Goal: Transaction & Acquisition: Obtain resource

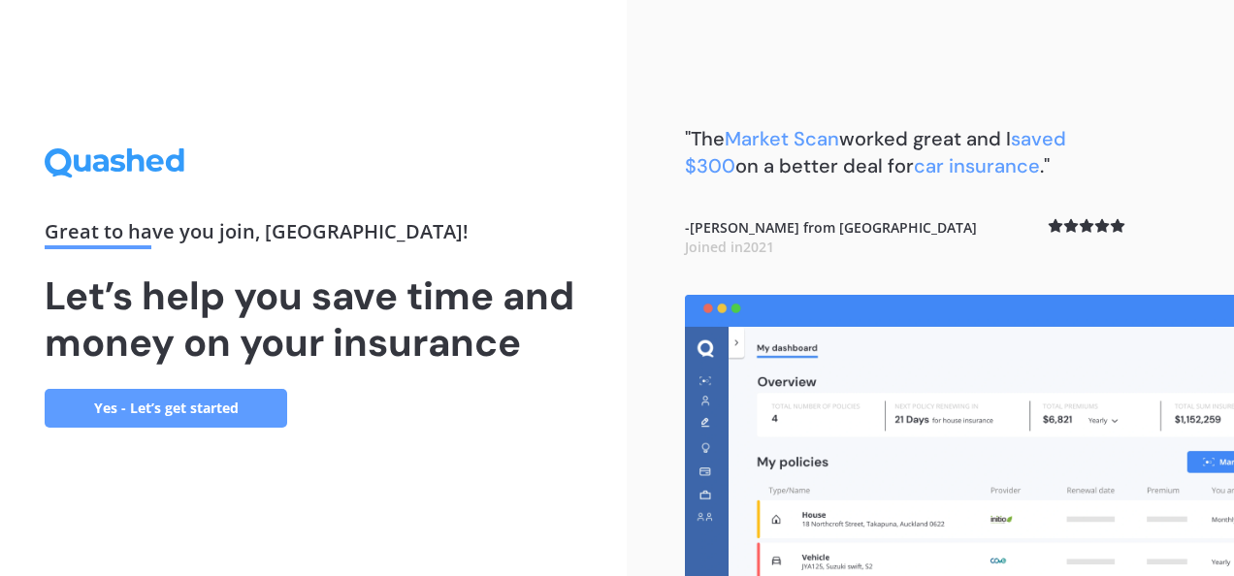
drag, startPoint x: 1233, startPoint y: 211, endPoint x: 1214, endPoint y: 212, distance: 19.4
click at [1214, 212] on div ""The Market Scan worked great and I saved $300 on a better deal for car insuran…" at bounding box center [931, 288] width 608 height 576
click at [174, 396] on link "Yes - Let’s get started" at bounding box center [166, 408] width 243 height 39
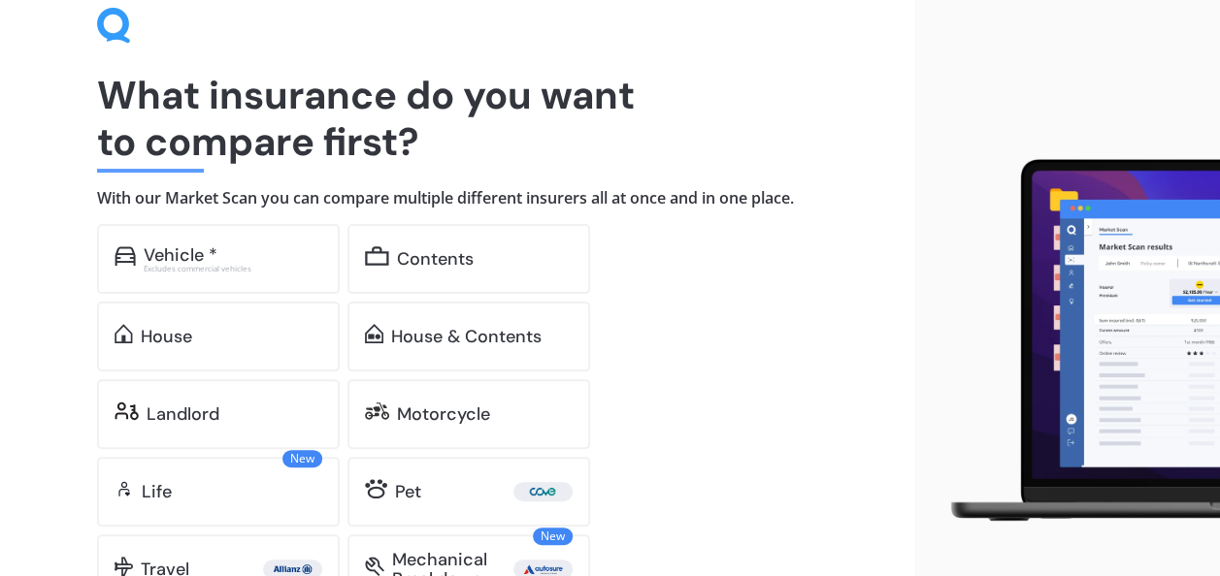
scroll to position [173, 0]
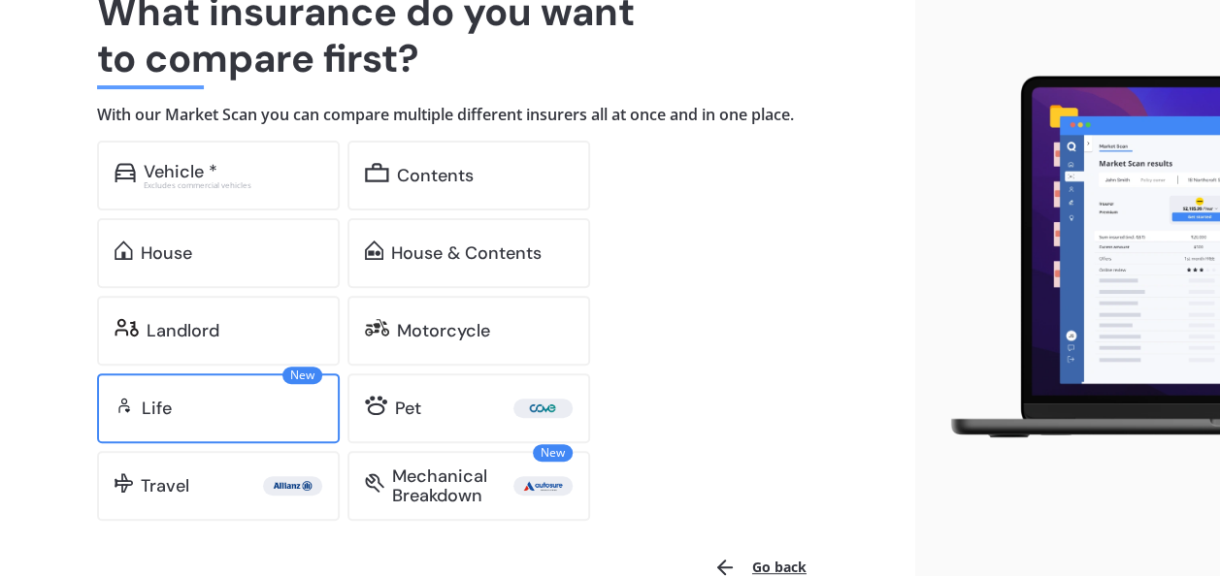
click at [148, 400] on div "Life" at bounding box center [157, 408] width 30 height 19
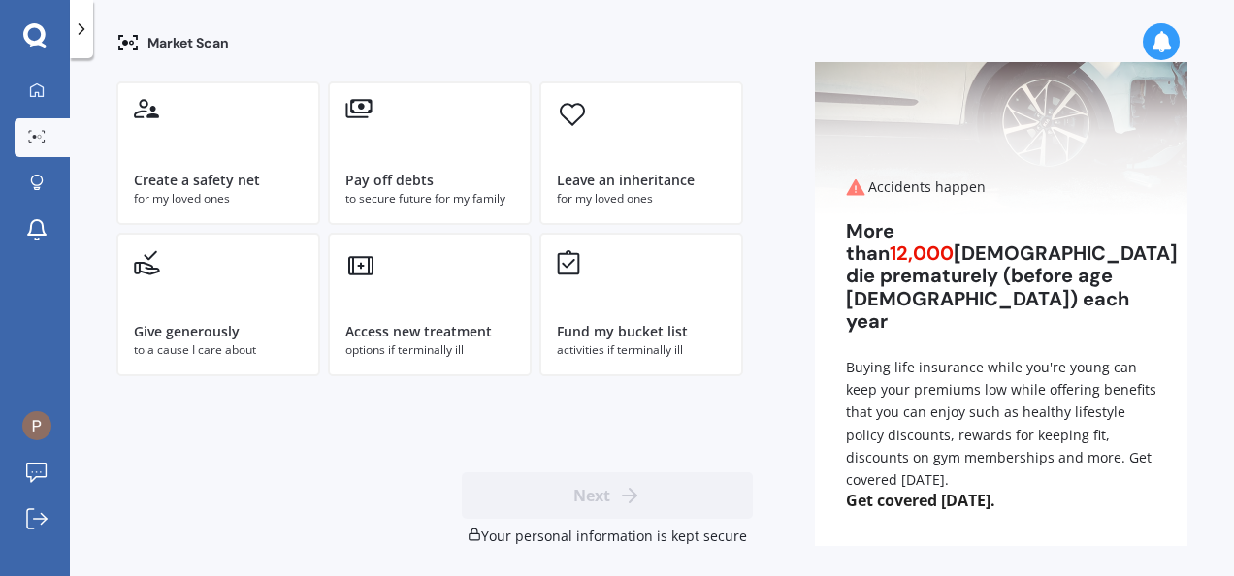
scroll to position [183, 0]
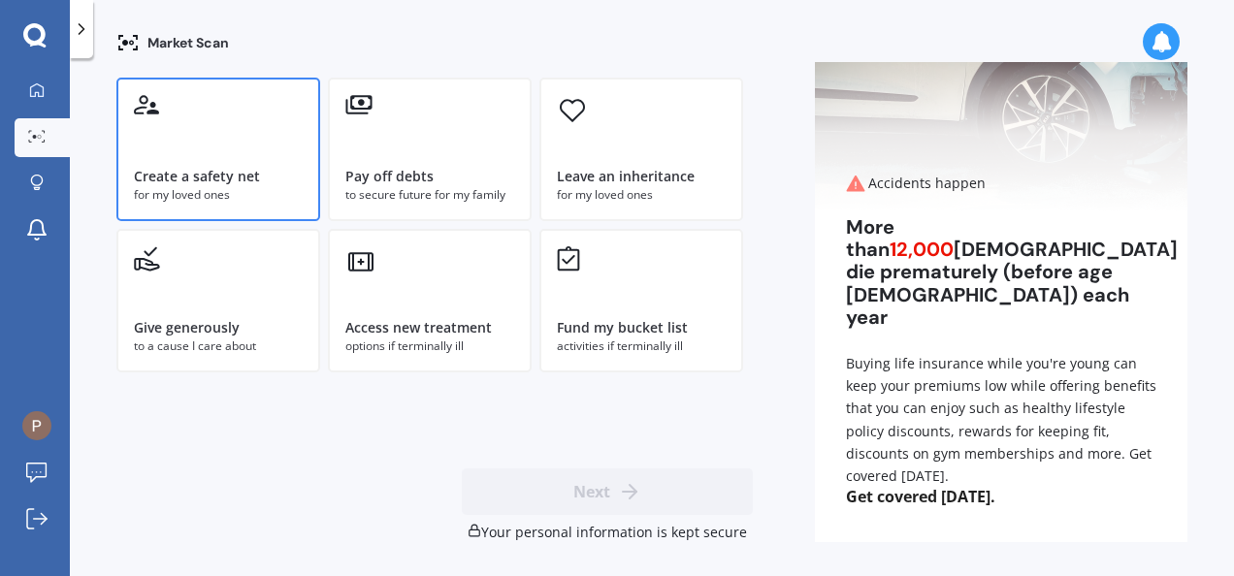
click at [213, 186] on div "for my loved ones" at bounding box center [218, 194] width 169 height 17
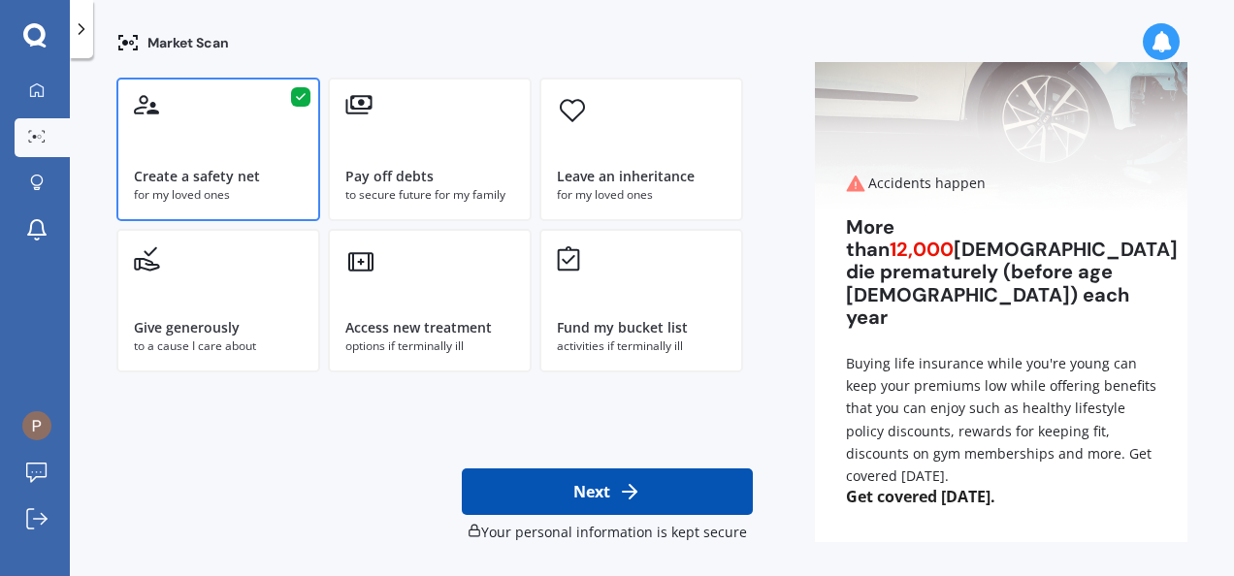
click at [610, 476] on button "Next" at bounding box center [607, 492] width 291 height 47
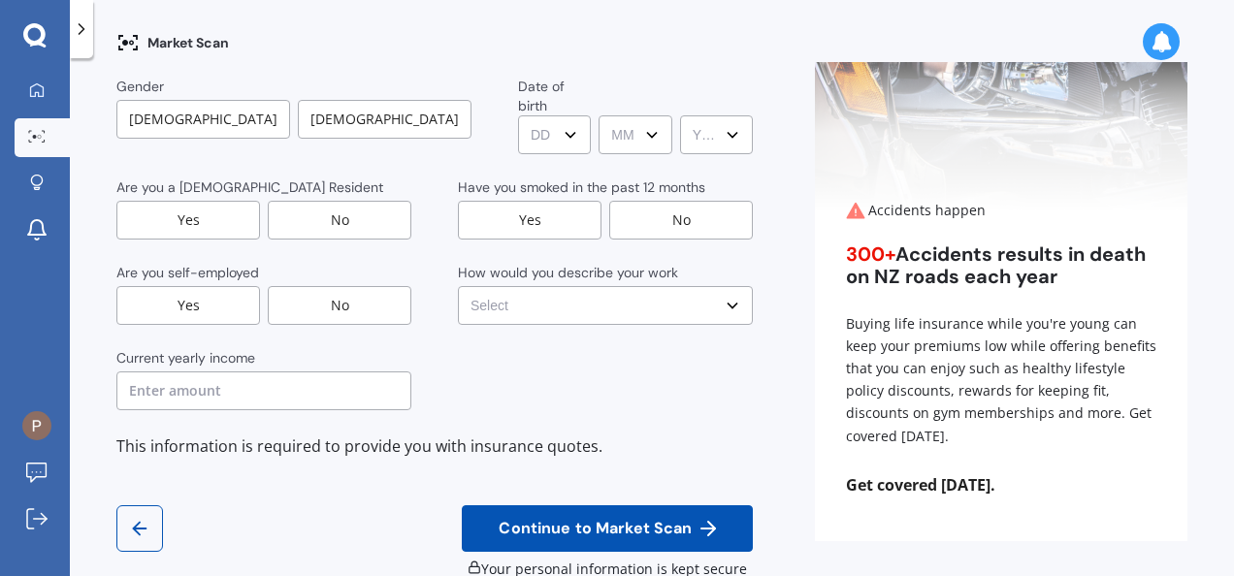
scroll to position [0, 0]
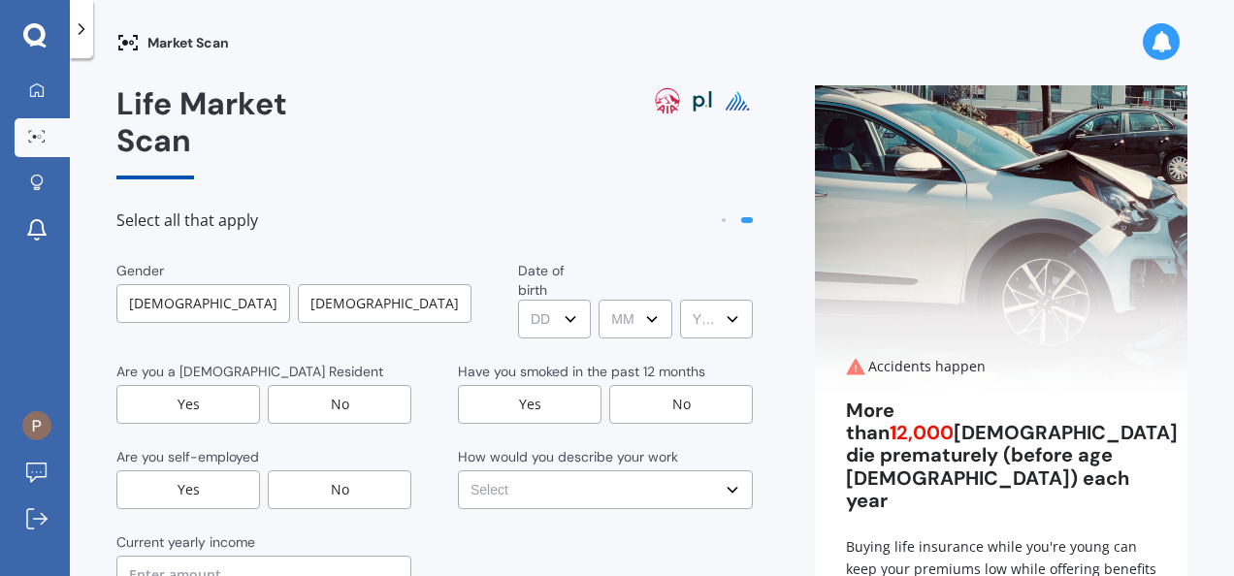
click at [334, 284] on div "[DEMOGRAPHIC_DATA]" at bounding box center [385, 303] width 174 height 39
click at [195, 385] on div "Yes" at bounding box center [188, 404] width 144 height 39
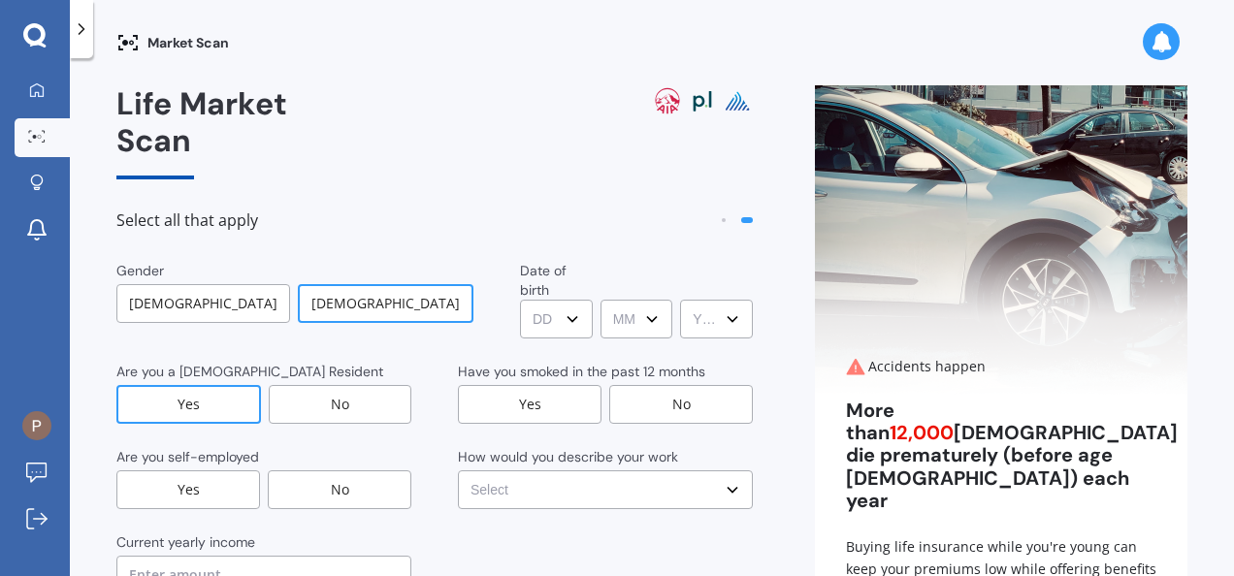
click at [344, 471] on div "No" at bounding box center [340, 490] width 144 height 39
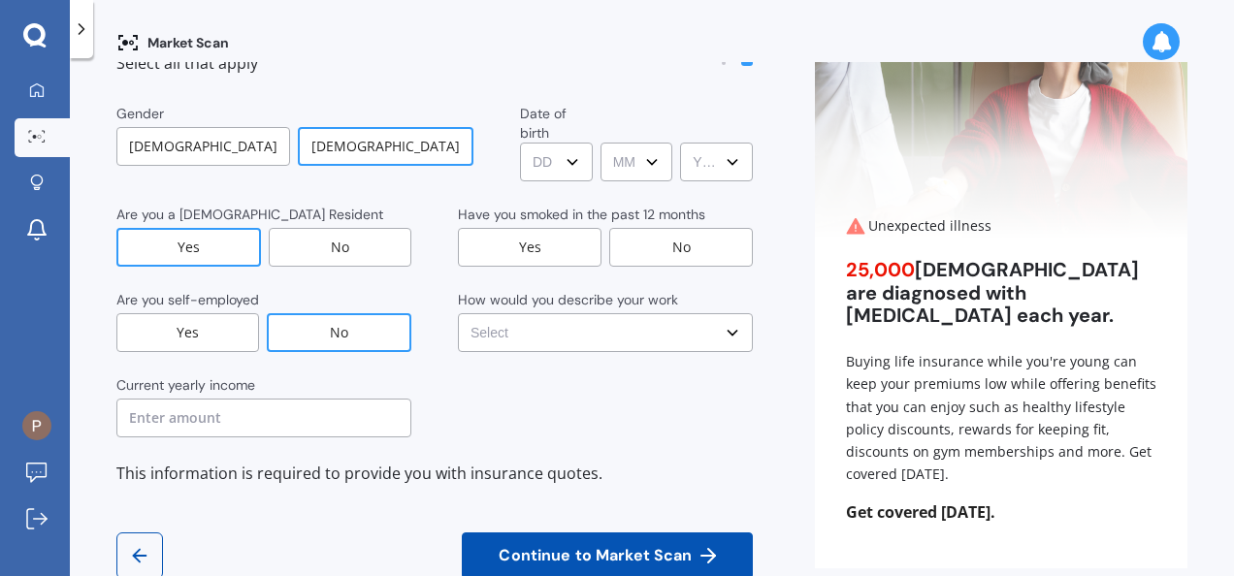
scroll to position [159, 0]
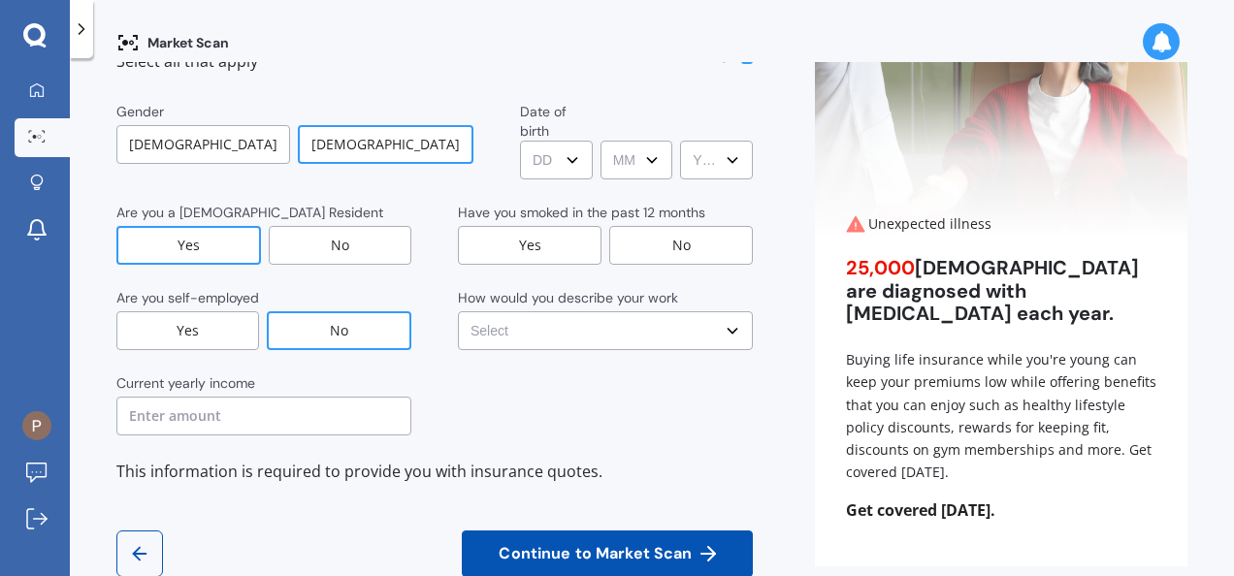
click at [335, 397] on input "text" at bounding box center [263, 416] width 295 height 39
type input "$30,900"
click at [524, 141] on select "DD DD 01 02 03 04 05 06 07 08 09 10 11 12 13 14 15 16 17 18 19 20 21 22 23 24 2…" at bounding box center [556, 160] width 73 height 39
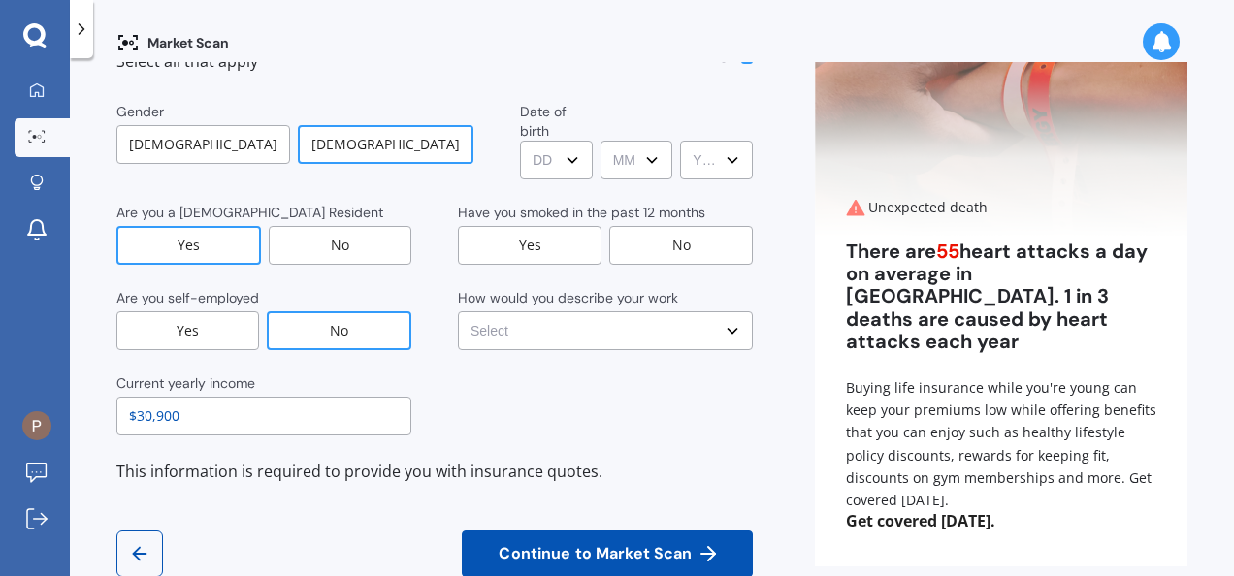
select select "05"
click at [520, 141] on select "DD DD 01 02 03 04 05 06 07 08 09 10 11 12 13 14 15 16 17 18 19 20 21 22 23 24 2…" at bounding box center [556, 160] width 73 height 39
click at [621, 141] on select "MM MM 01 02 03 04 05 06 07 08 09 10 11 12" at bounding box center [637, 160] width 73 height 39
select select "03"
click at [601, 141] on select "MM MM 01 02 03 04 05 06 07 08 09 10 11 12" at bounding box center [637, 160] width 73 height 39
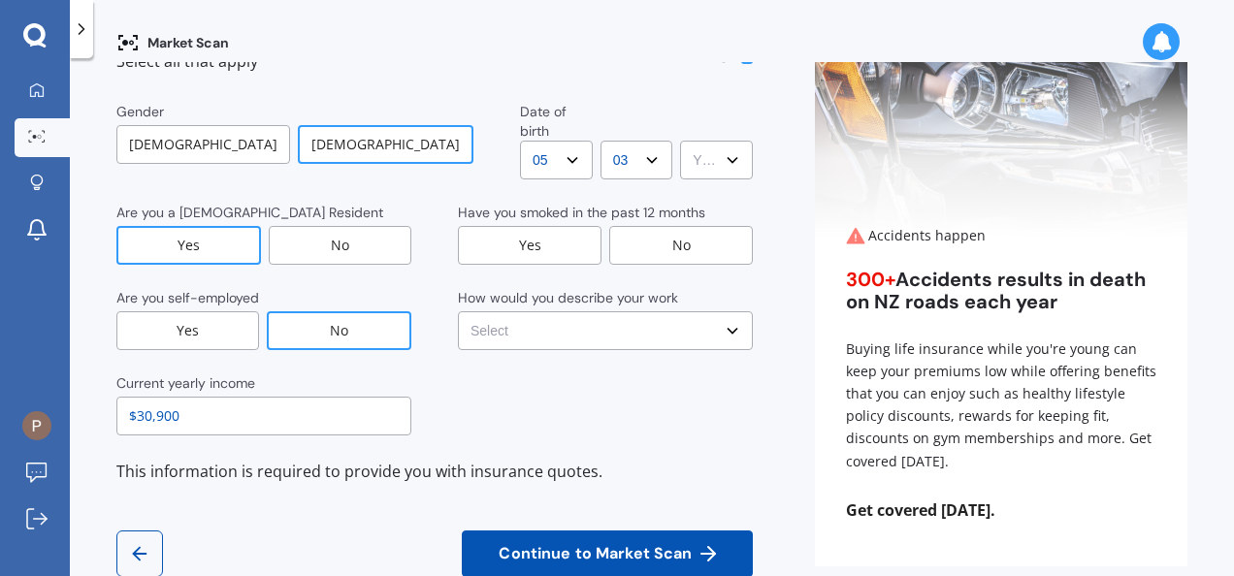
click at [680, 141] on select "YYYY YYYY 2009 2008 2007 2006 2005 2004 2003 2002 2001 2000 1999 1998 1997 1996…" at bounding box center [716, 160] width 73 height 39
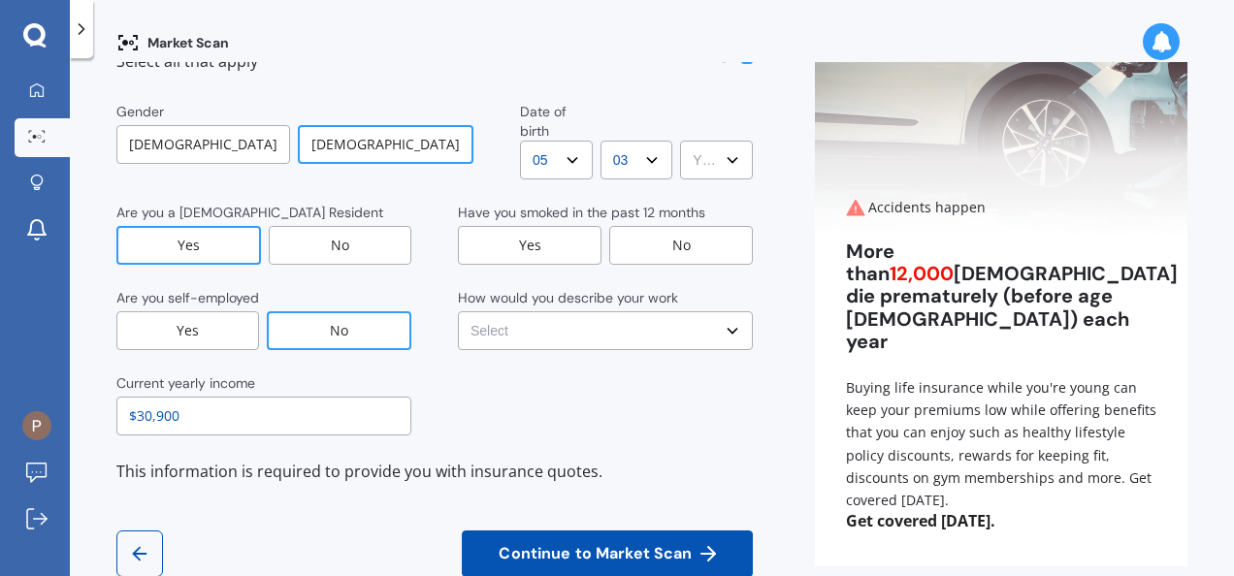
select select "1983"
click at [680, 141] on select "YYYY YYYY 2009 2008 2007 2006 2005 2004 2003 2002 2001 2000 1999 1998 1997 1996…" at bounding box center [716, 160] width 73 height 39
click at [665, 226] on div "No" at bounding box center [681, 245] width 144 height 39
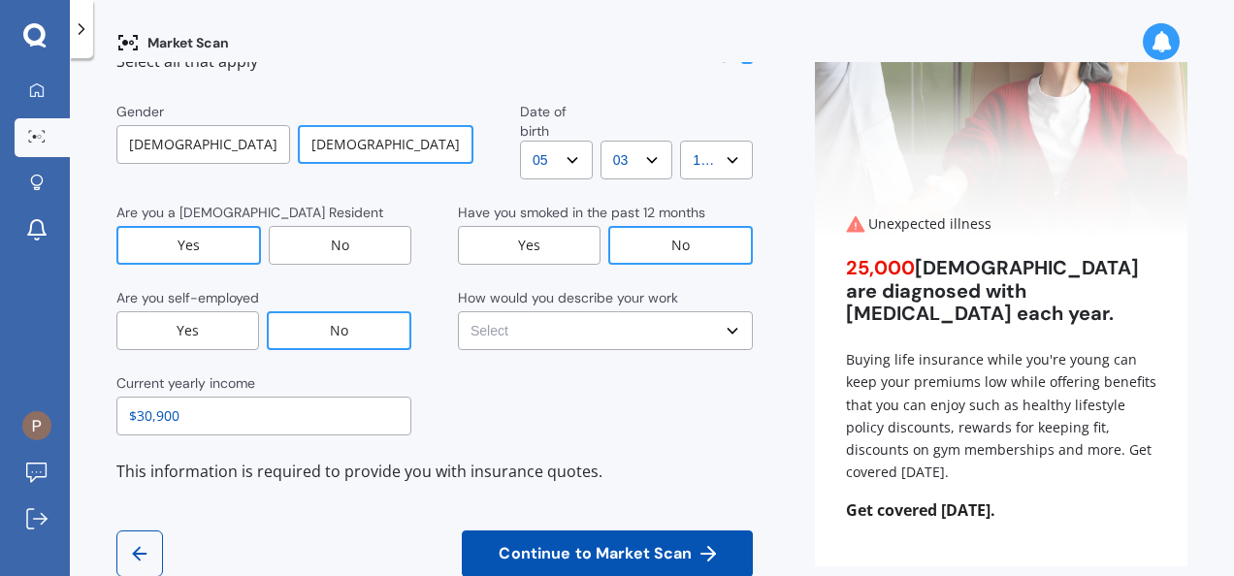
click at [637, 312] on select "Select No manual work e.g. lawyer, consultant, engineer Light manual work [PERS…" at bounding box center [605, 331] width 295 height 39
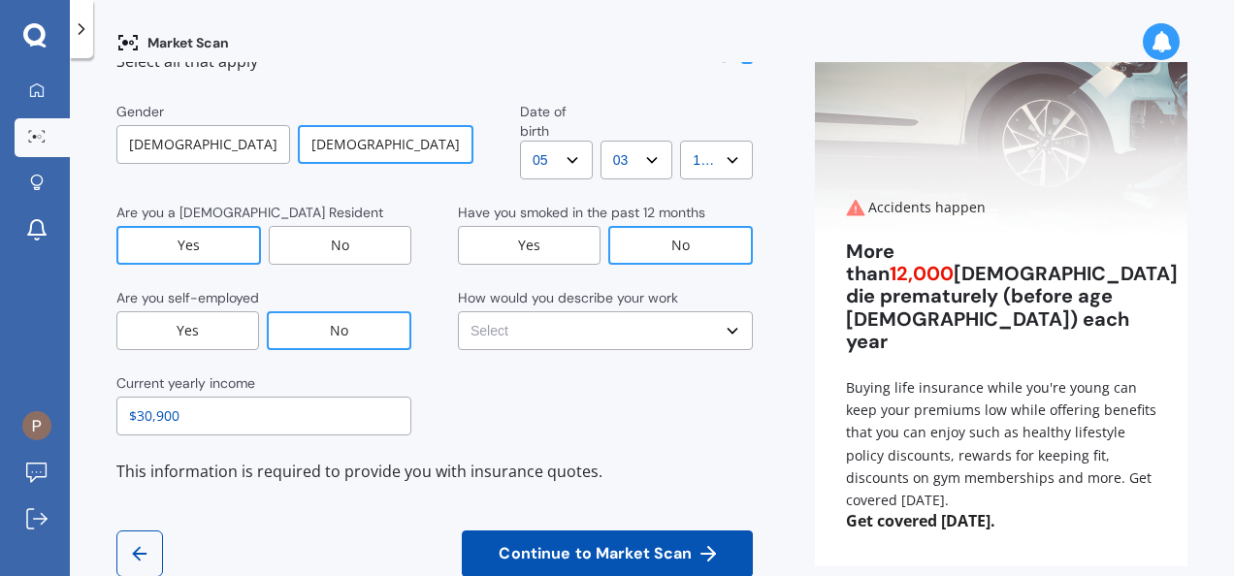
select select "No manual work e.g. lawyer, consultant, engineer"
click at [458, 312] on select "Select No manual work e.g. lawyer, consultant, engineer Light manual work [PERS…" at bounding box center [605, 331] width 295 height 39
click at [583, 545] on span "Continue to Market Scan" at bounding box center [595, 554] width 201 height 18
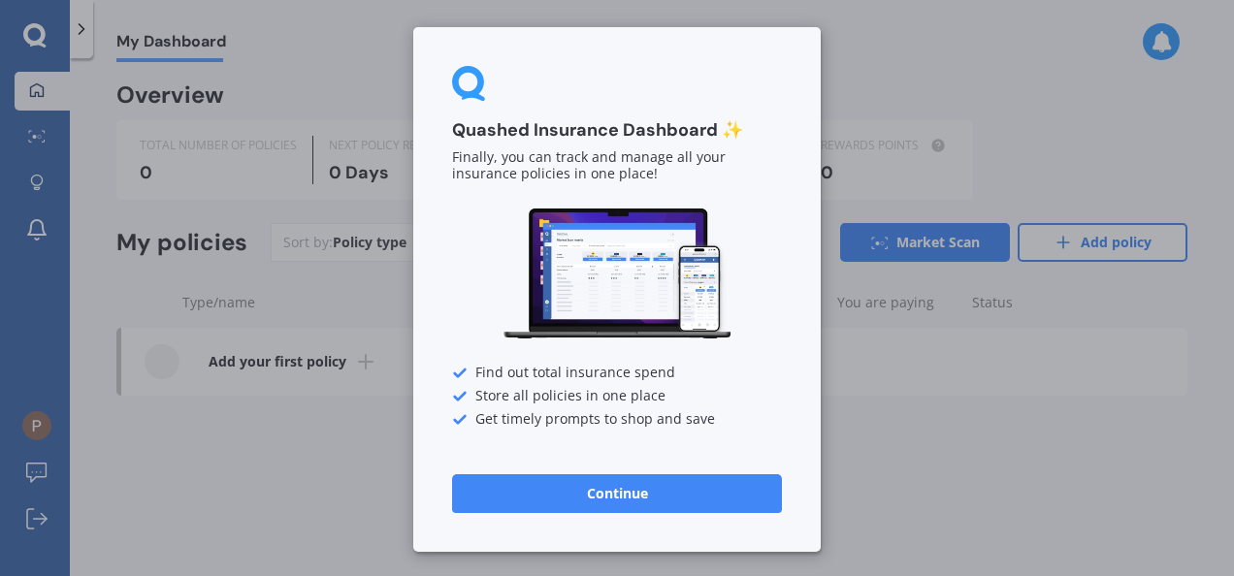
click at [357, 482] on div "Quashed Insurance Dashboard ✨ Finally, you can track and manage all your insura…" at bounding box center [617, 288] width 1234 height 576
click at [527, 509] on button "Continue" at bounding box center [617, 494] width 330 height 39
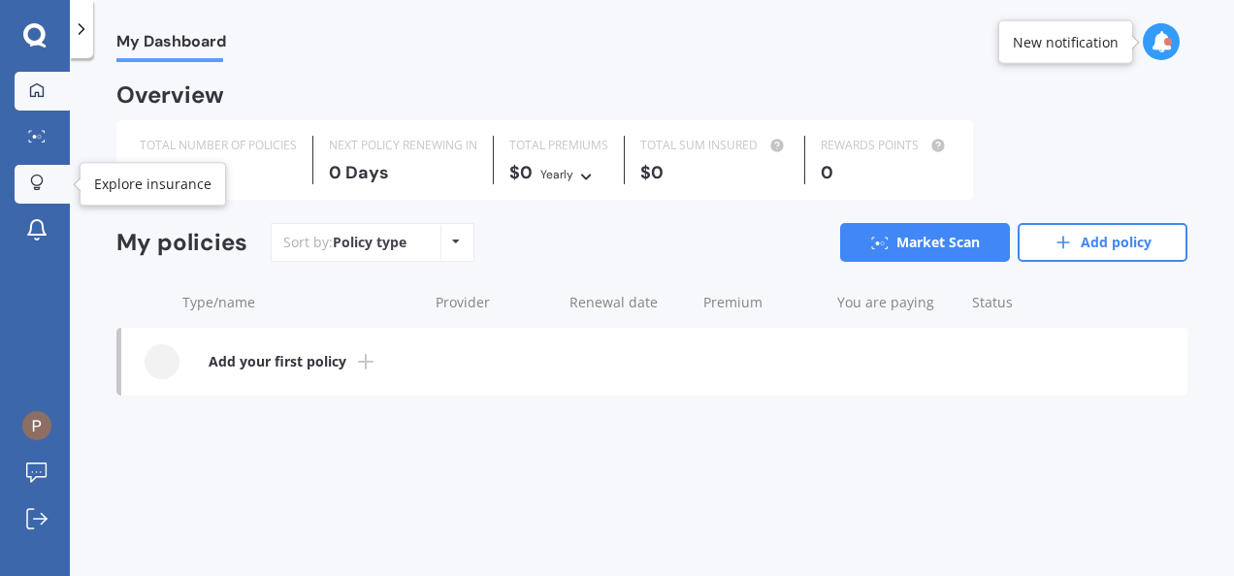
click at [38, 184] on icon at bounding box center [37, 181] width 12 height 12
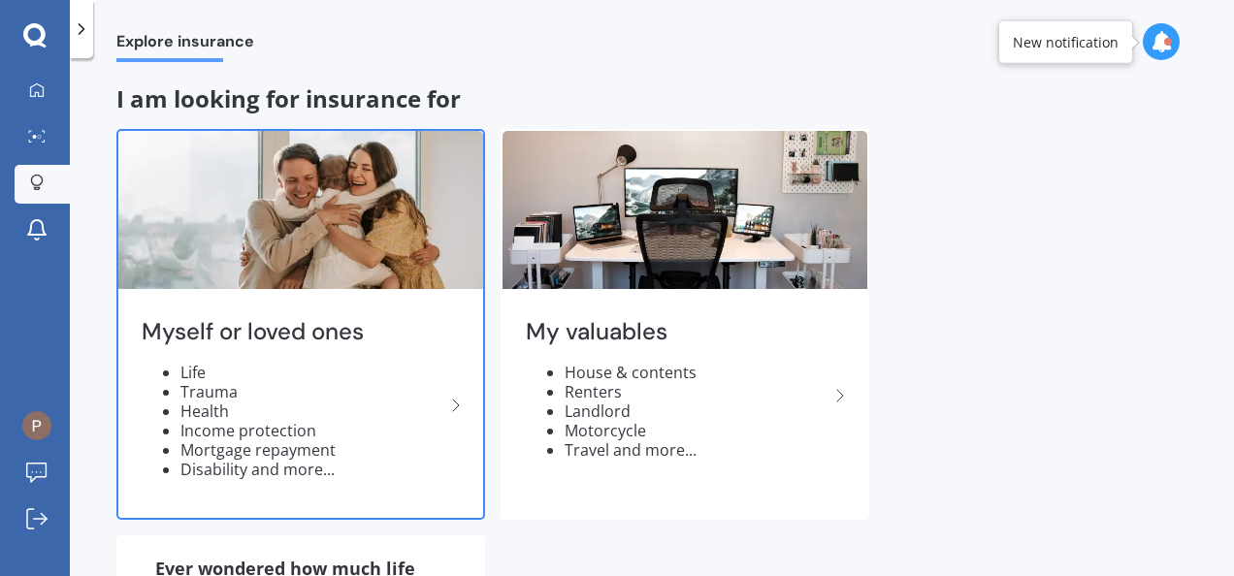
click at [195, 359] on div "Myself or loved ones Life Trauma Health Income protection Mortgage repayment Di…" at bounding box center [300, 406] width 365 height 224
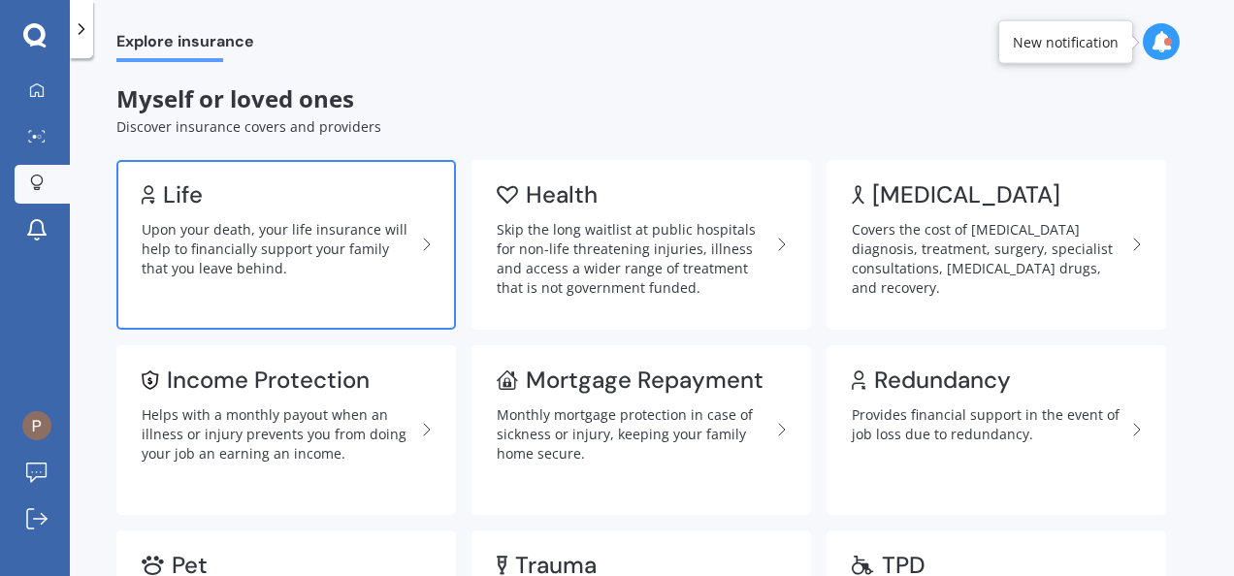
click at [219, 219] on link "Life Upon your death, your life insurance will help to financially support your…" at bounding box center [286, 245] width 340 height 170
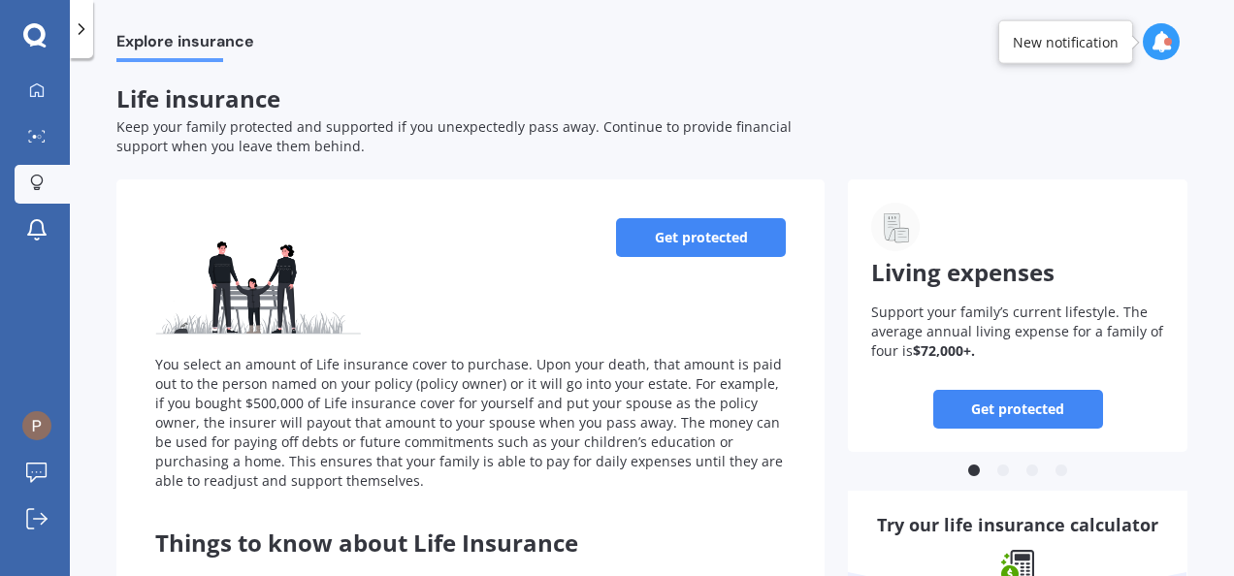
click at [721, 231] on link "Get protected" at bounding box center [701, 237] width 170 height 39
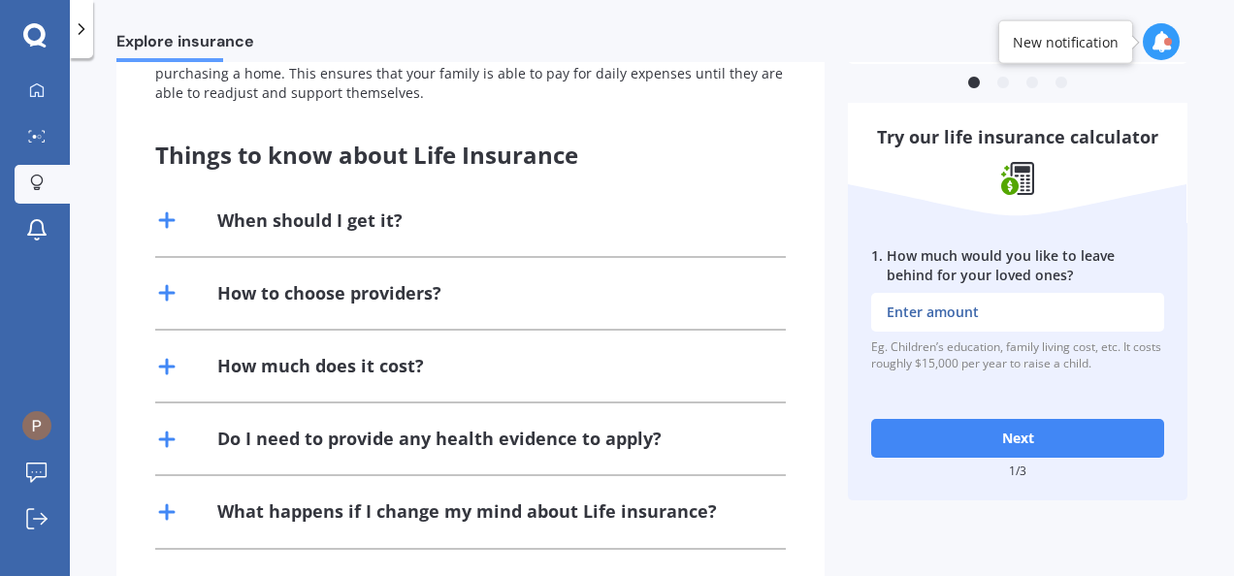
scroll to position [392, 0]
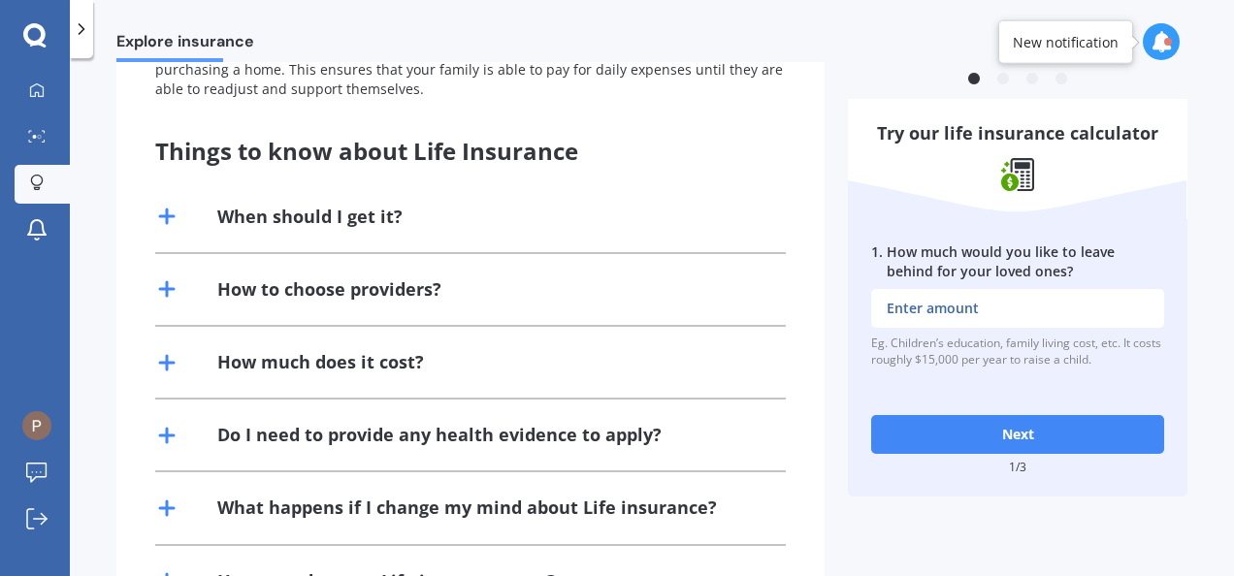
click at [1026, 316] on input "1 . How much would you like to leave behind for your loved ones?" at bounding box center [1017, 308] width 293 height 39
type input "$250,000"
click at [1011, 428] on button "Next" at bounding box center [1017, 434] width 293 height 39
click at [989, 316] on input "2 . How much outstanding debt do you have, including mortgage?" at bounding box center [1017, 308] width 293 height 39
type input "$0"
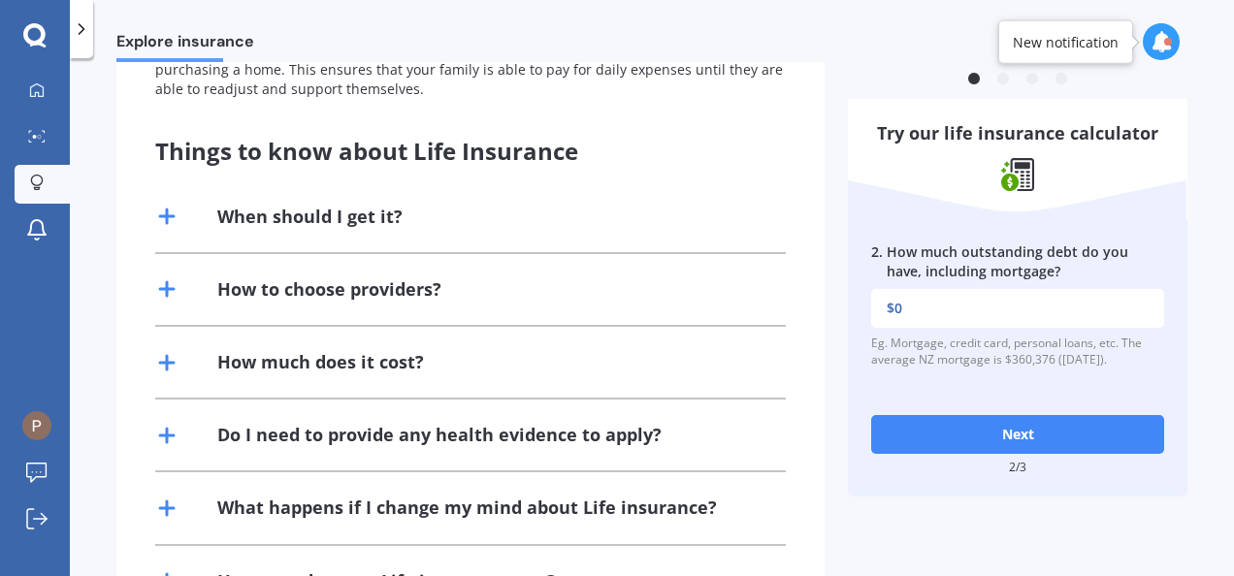
click at [996, 426] on button "Next" at bounding box center [1017, 434] width 293 height 39
click at [1007, 307] on input "3 . What would be the cost of fulfilling your bucket list if you were terminall…" at bounding box center [1017, 308] width 293 height 39
type input "$20,000"
click at [1011, 431] on button "Next" at bounding box center [1017, 434] width 293 height 39
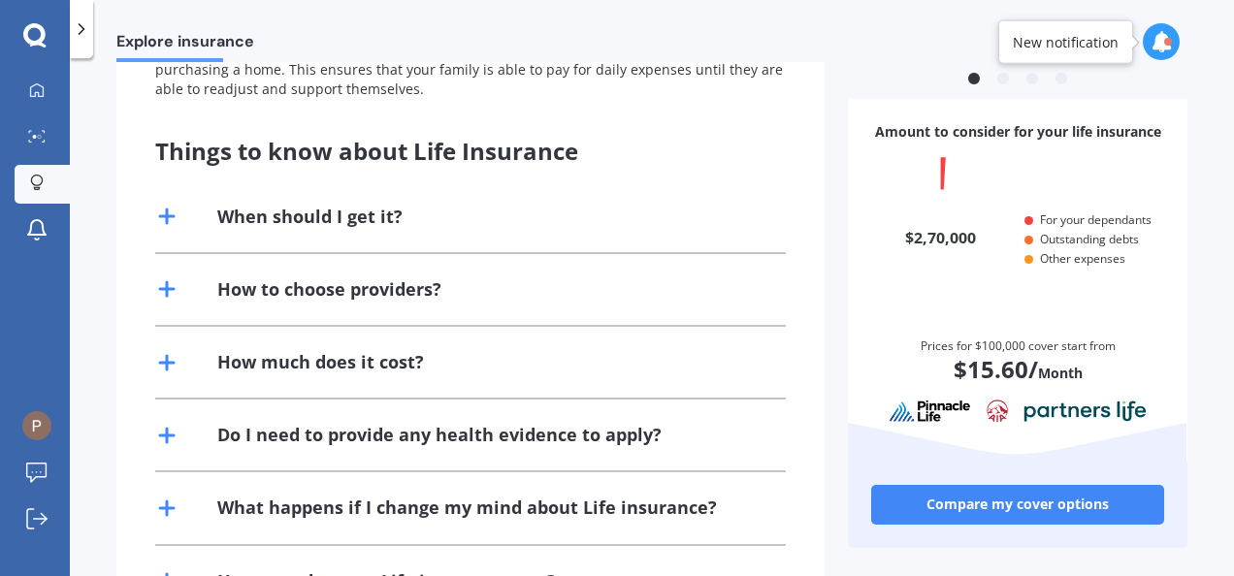
scroll to position [185, 283]
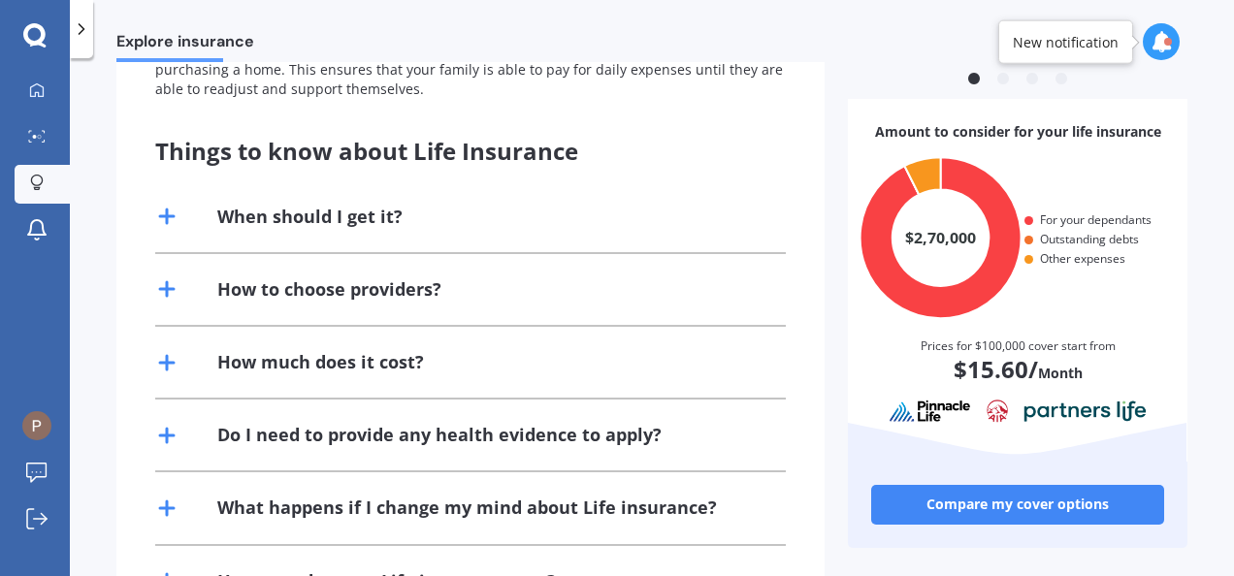
click at [159, 213] on icon at bounding box center [166, 216] width 23 height 23
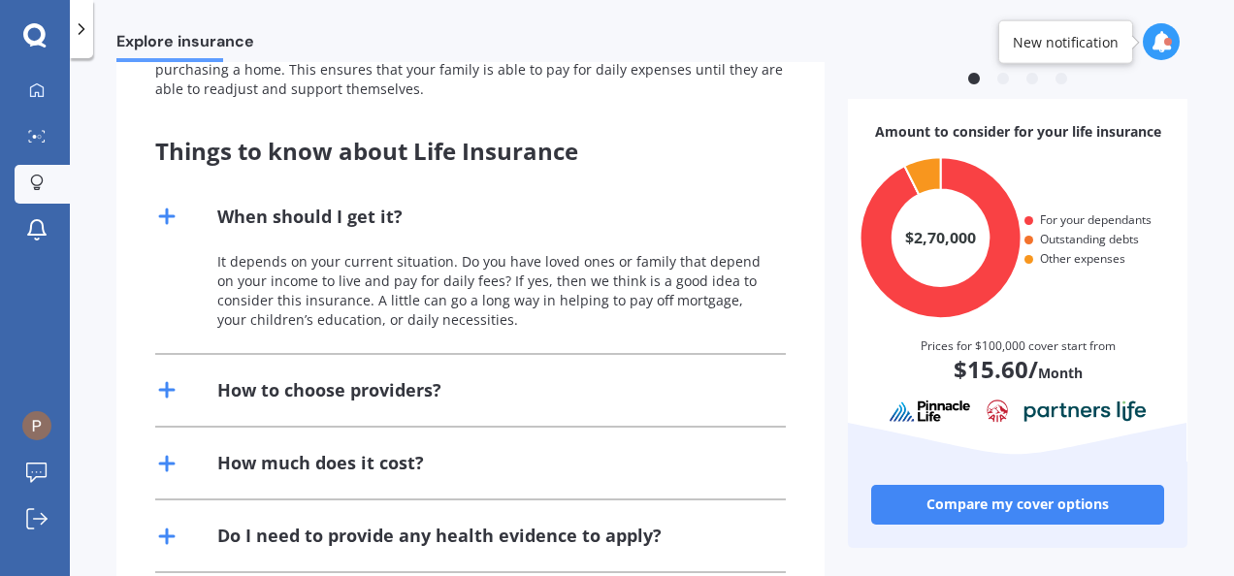
click at [159, 213] on icon at bounding box center [166, 216] width 23 height 23
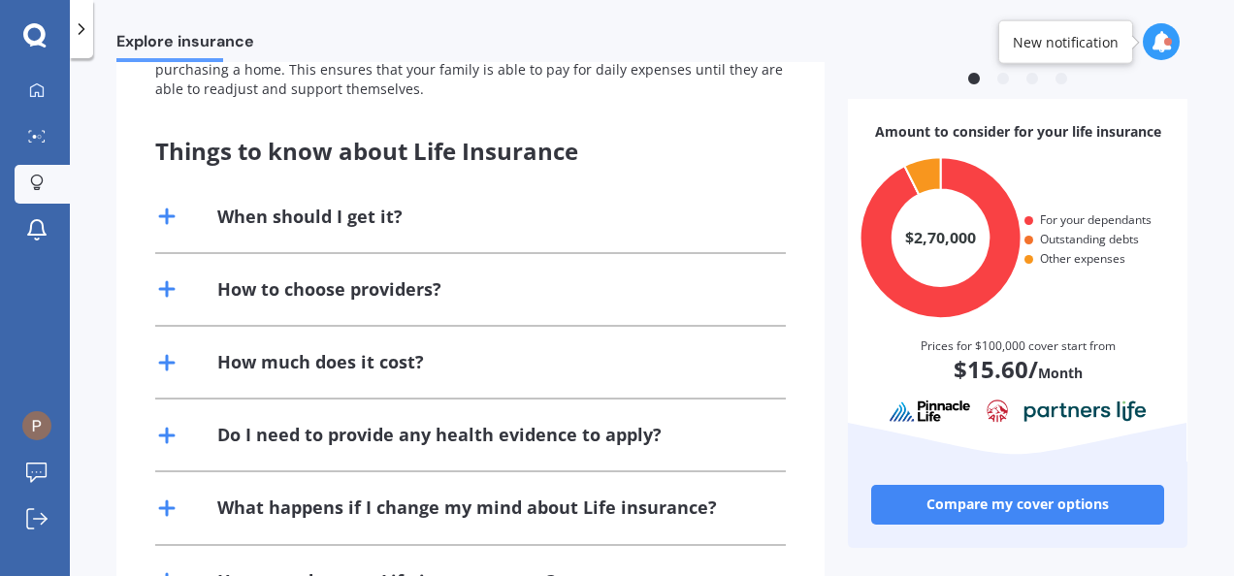
click at [169, 291] on icon at bounding box center [166, 289] width 23 height 23
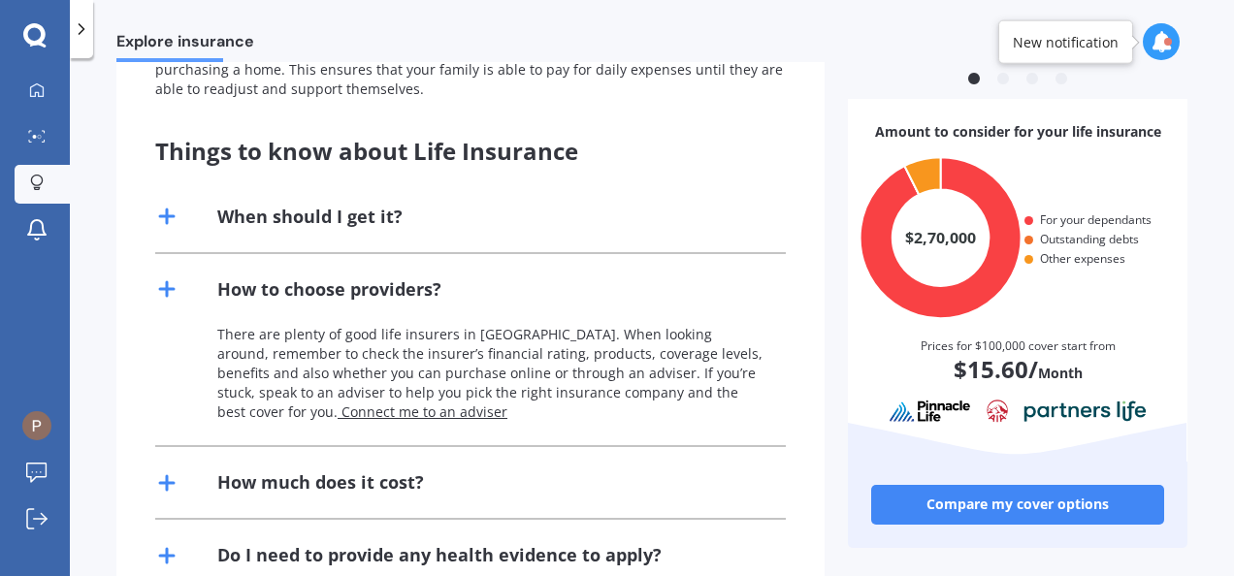
click at [169, 291] on icon at bounding box center [166, 289] width 23 height 23
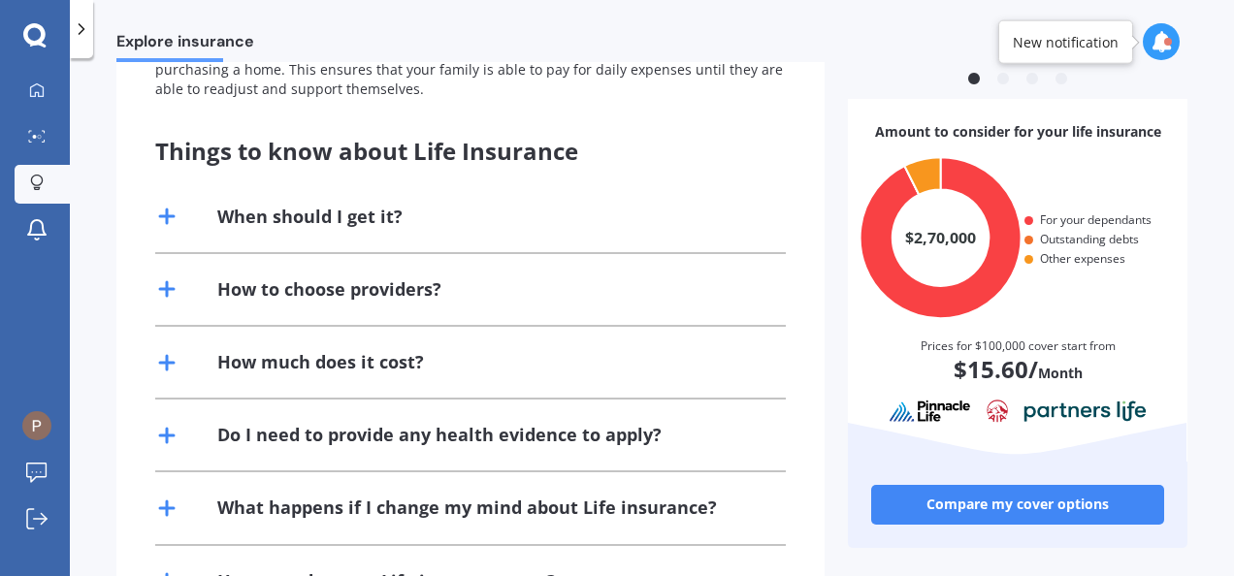
click at [167, 365] on line at bounding box center [167, 363] width 0 height 14
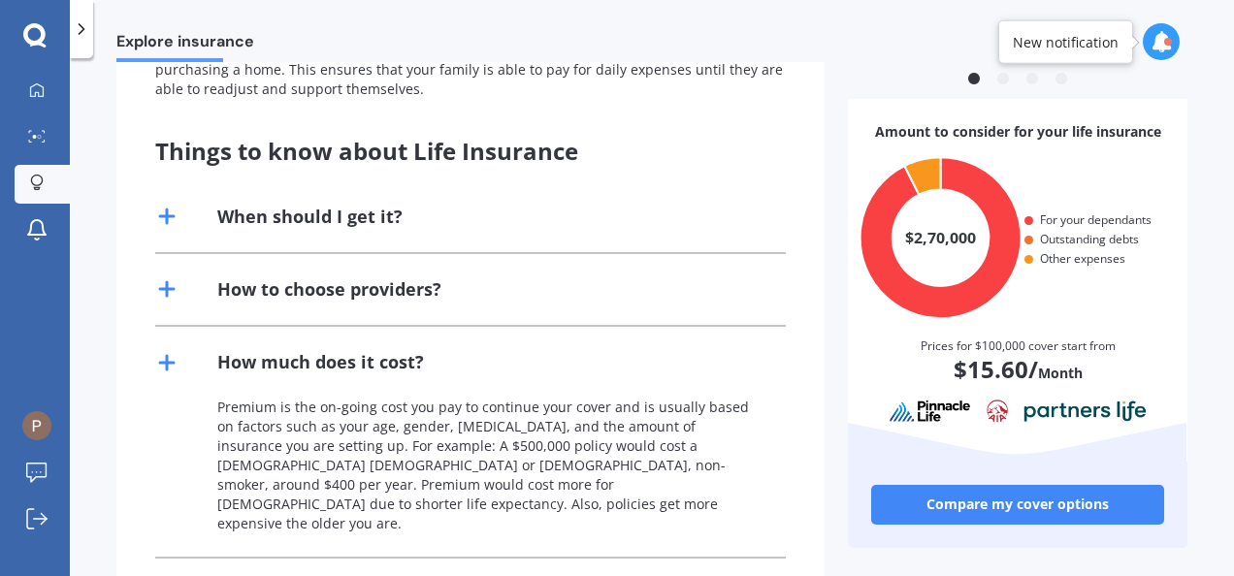
click at [167, 365] on line at bounding box center [167, 363] width 0 height 14
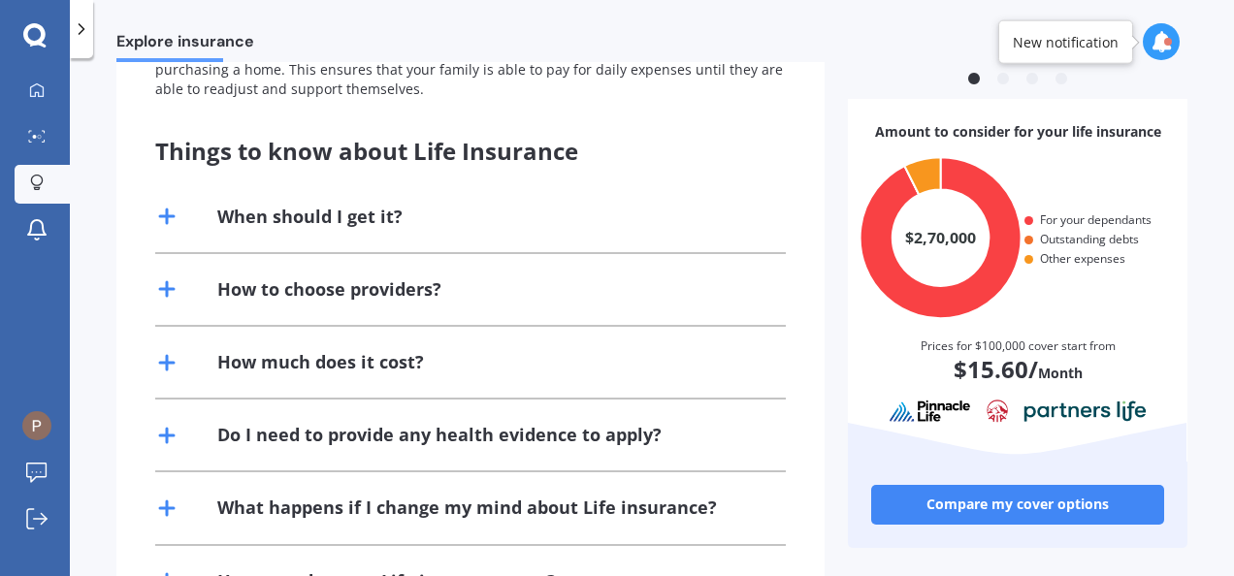
scroll to position [482, 0]
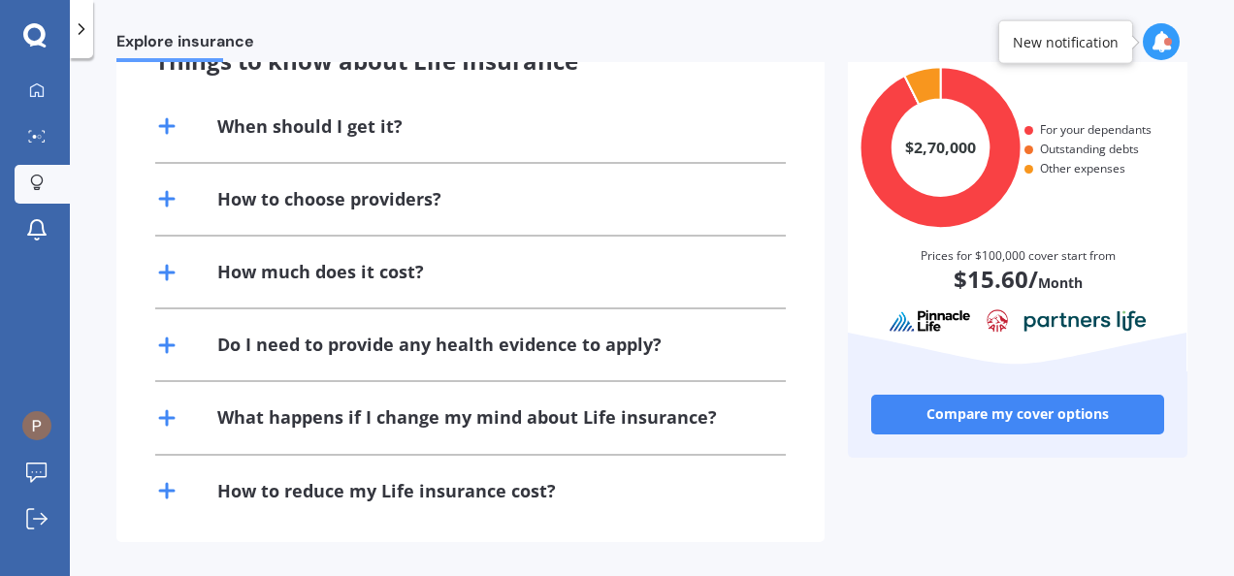
click at [169, 345] on line at bounding box center [167, 345] width 14 height 0
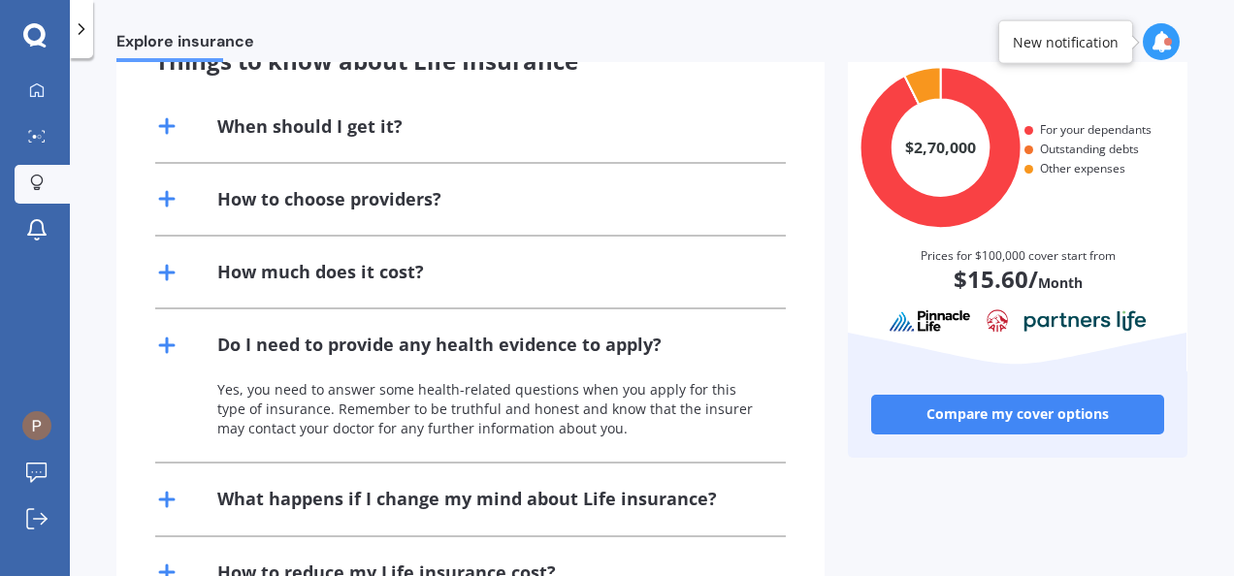
click at [169, 345] on line at bounding box center [167, 345] width 14 height 0
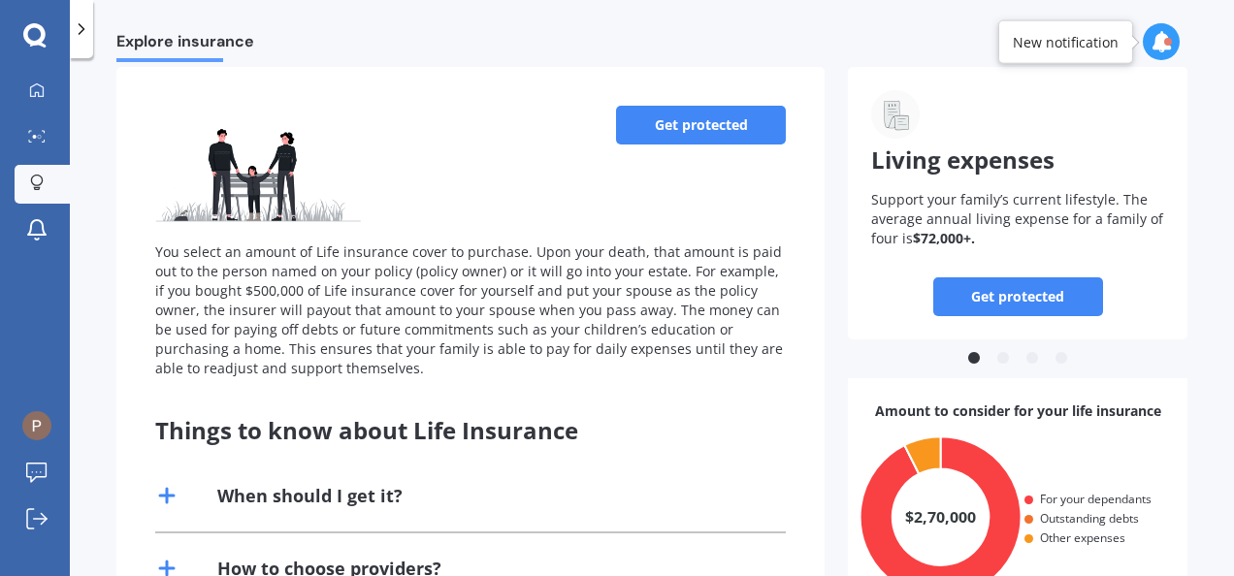
scroll to position [113, 0]
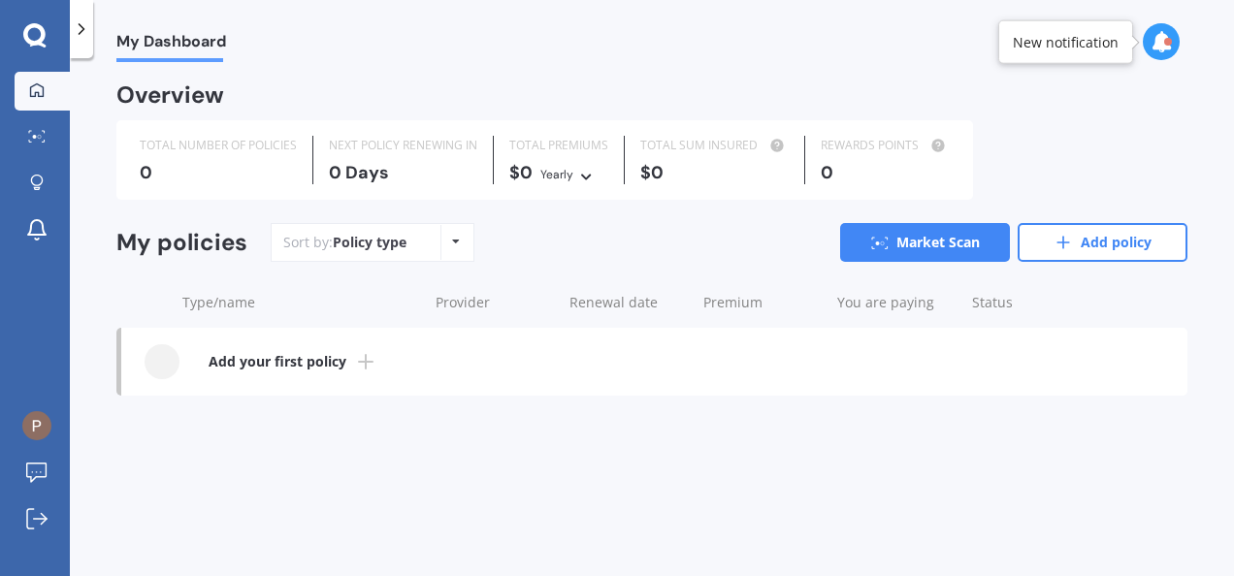
click at [445, 257] on div "Policy type Alphabetical Date added Renewing next" at bounding box center [456, 242] width 30 height 35
click at [573, 222] on div "Overview TOTAL NUMBER OF POLICIES 0 NEXT POLICY RENEWING [DATE] TOTAL PREMIUMS …" at bounding box center [651, 259] width 1071 height 349
click at [37, 181] on icon at bounding box center [37, 183] width 14 height 16
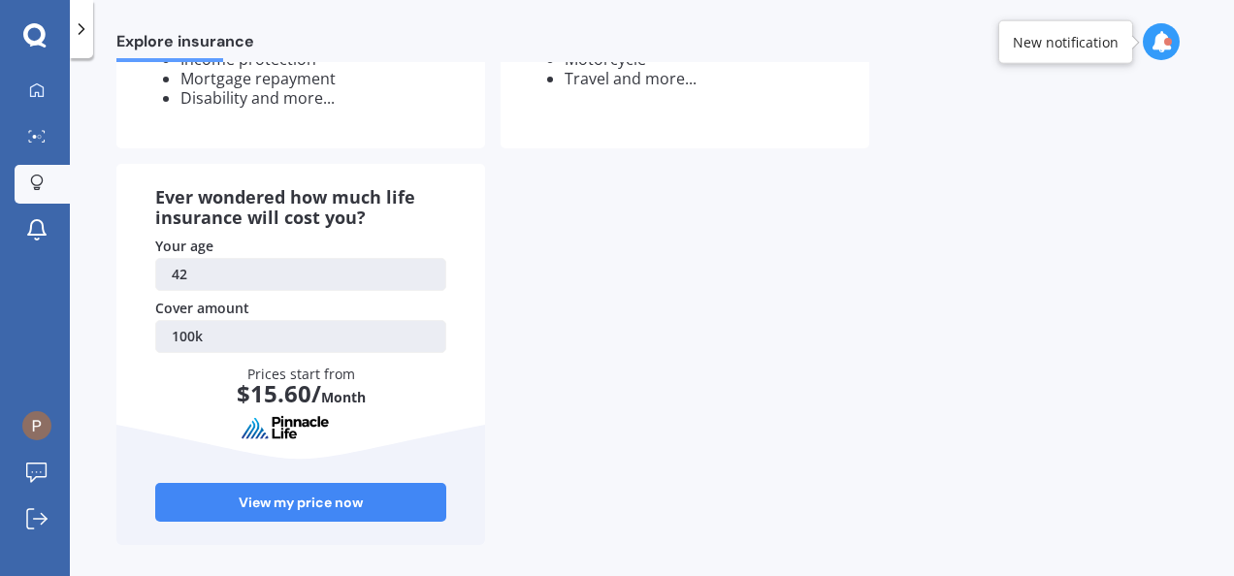
scroll to position [373, 0]
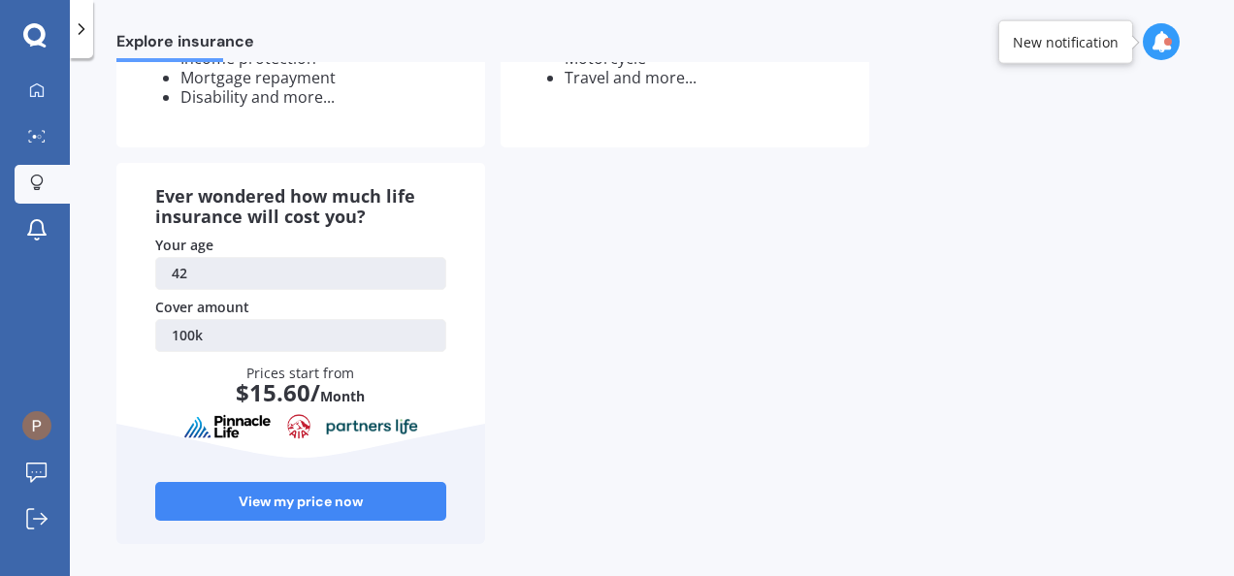
click at [222, 327] on link "100k" at bounding box center [300, 335] width 291 height 33
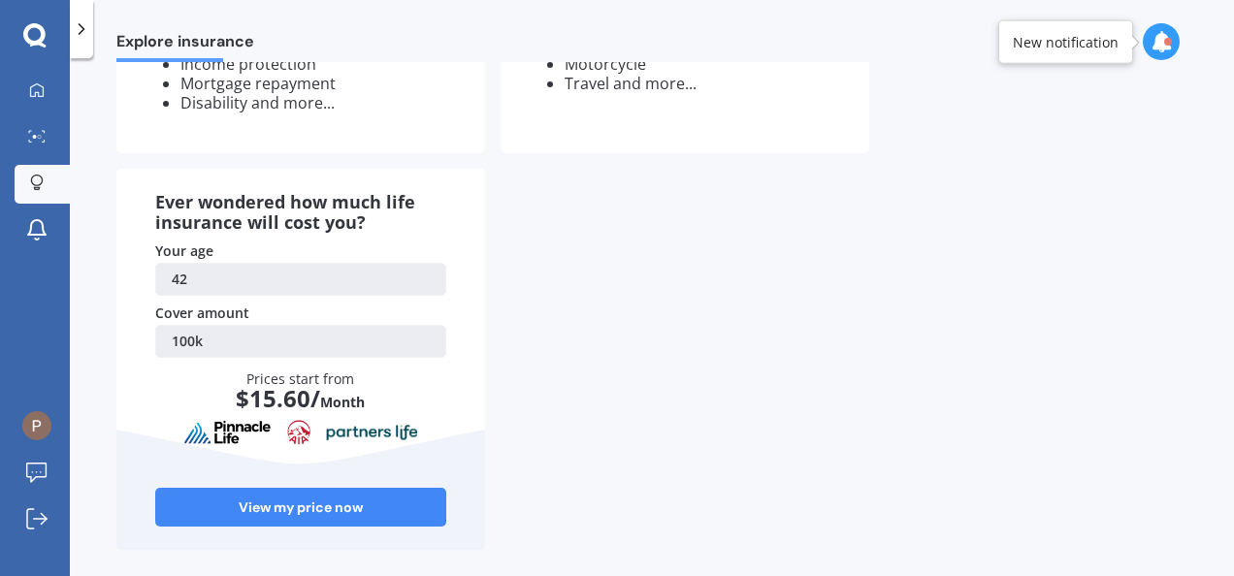
scroll to position [373, 0]
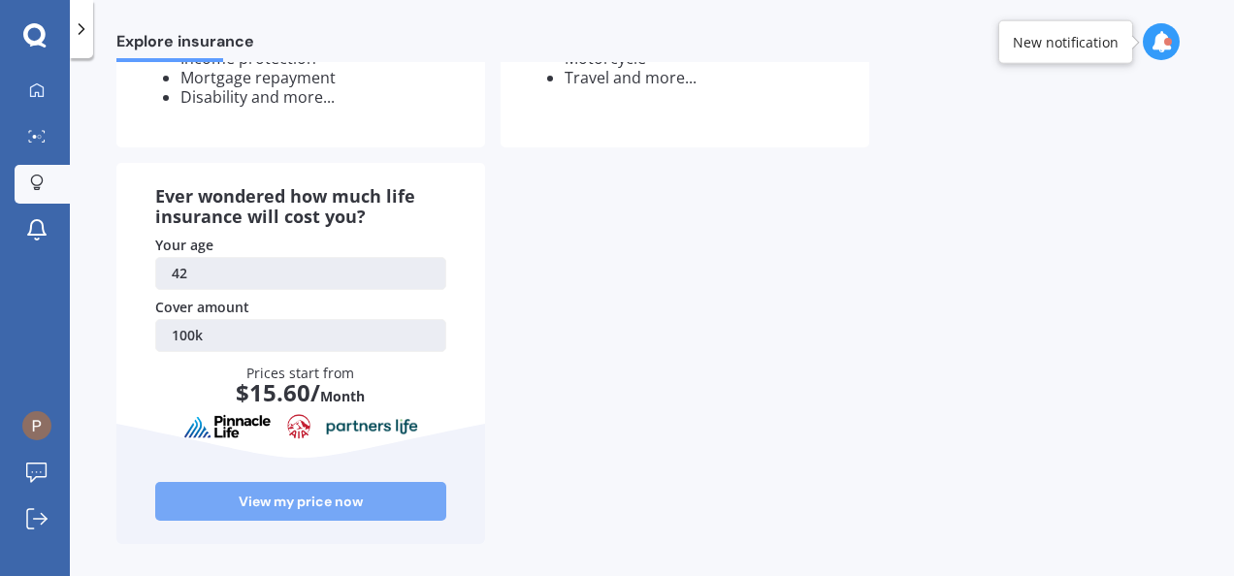
click at [312, 507] on link "View my price now" at bounding box center [300, 501] width 291 height 39
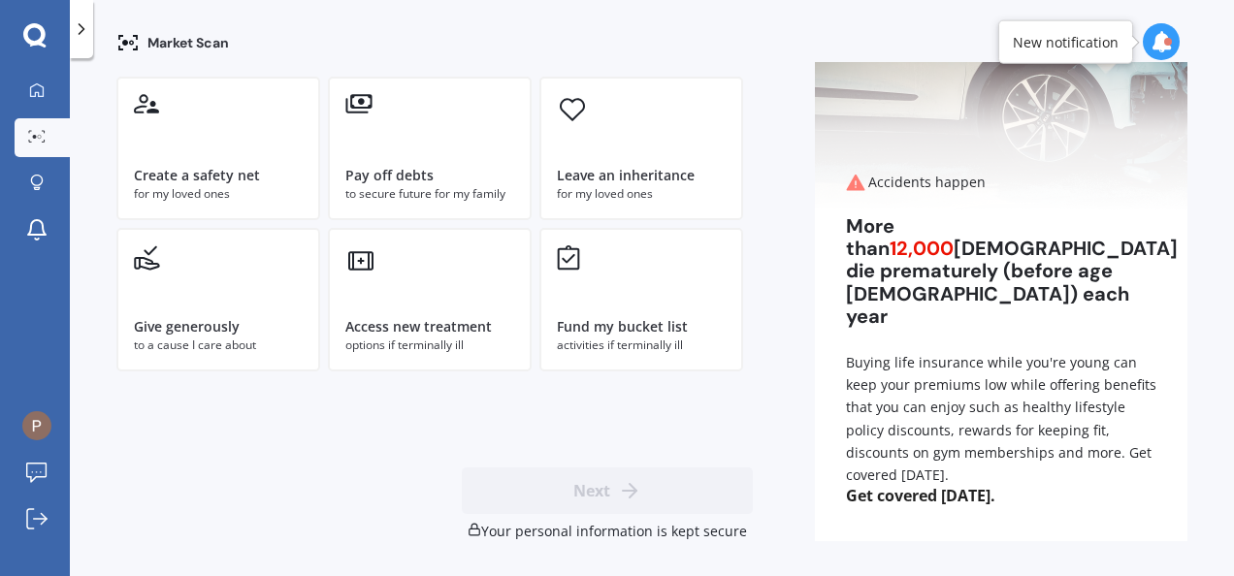
scroll to position [130, 0]
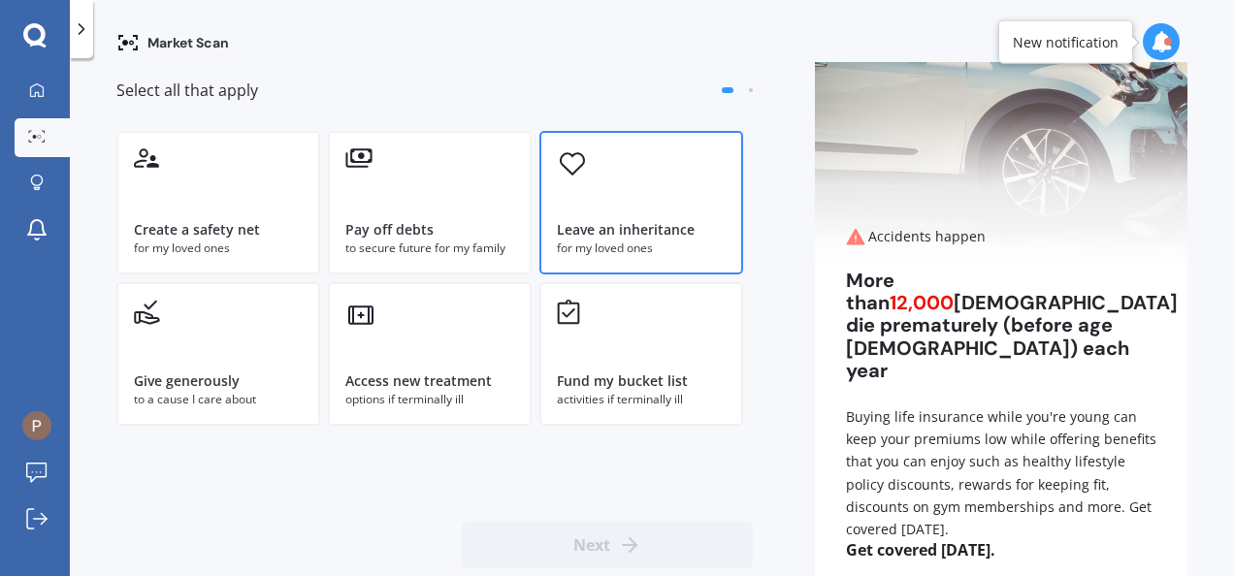
click at [673, 195] on div "Leave an inheritance for my loved ones" at bounding box center [642, 203] width 204 height 144
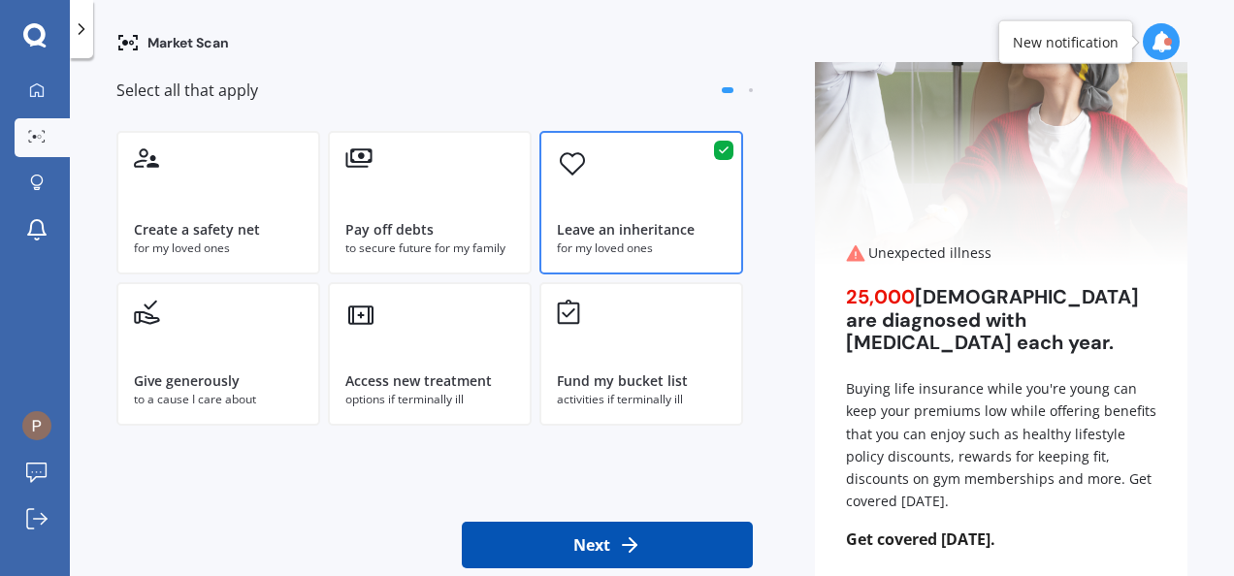
click at [651, 551] on button "Next" at bounding box center [607, 545] width 291 height 47
select select "05"
select select "03"
select select "1983"
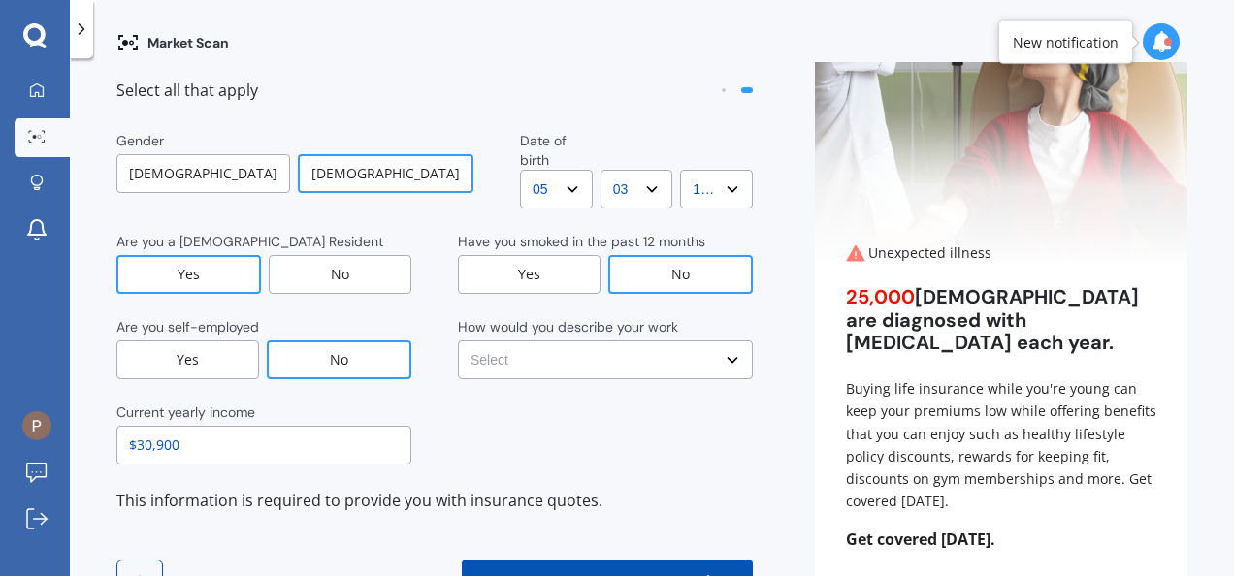
scroll to position [0, 0]
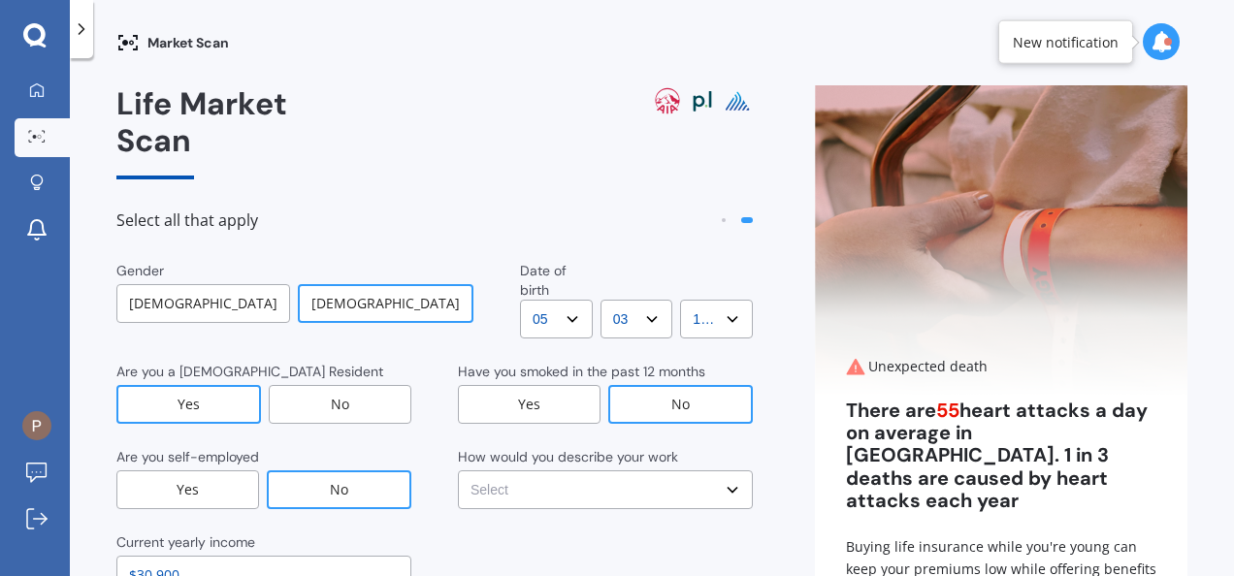
click at [672, 471] on select "Select No manual work e.g. lawyer, consultant, engineer Light manual work [PERS…" at bounding box center [605, 490] width 295 height 39
select select "No manual work e.g. lawyer, consultant, engineer"
click at [458, 471] on select "Select No manual work e.g. lawyer, consultant, engineer Light manual work [PERS…" at bounding box center [605, 490] width 295 height 39
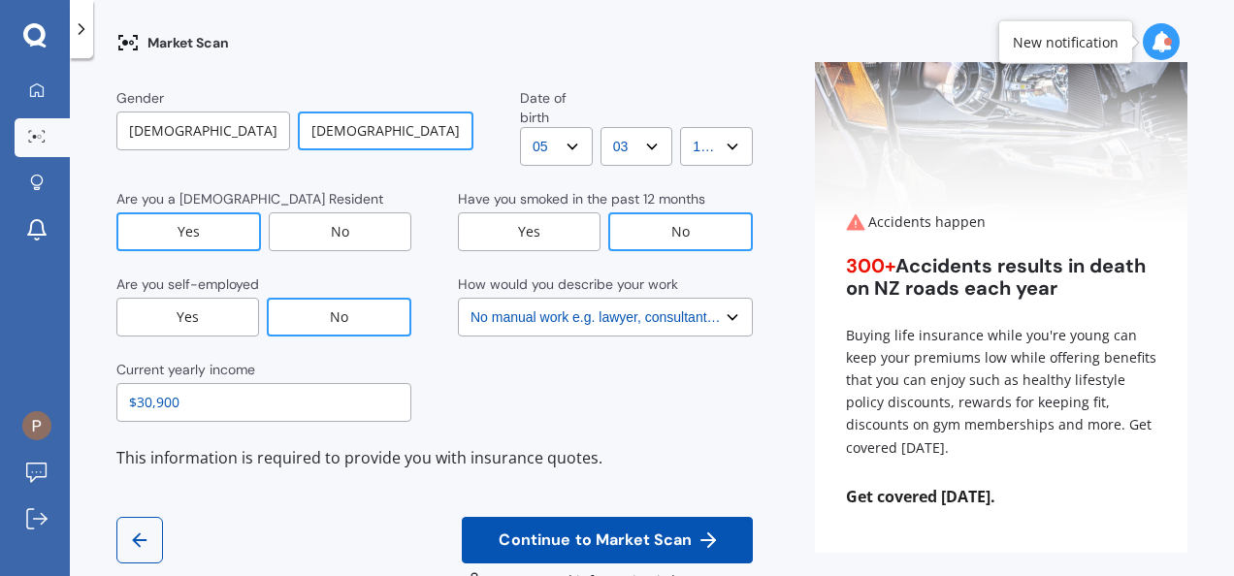
scroll to position [176, 0]
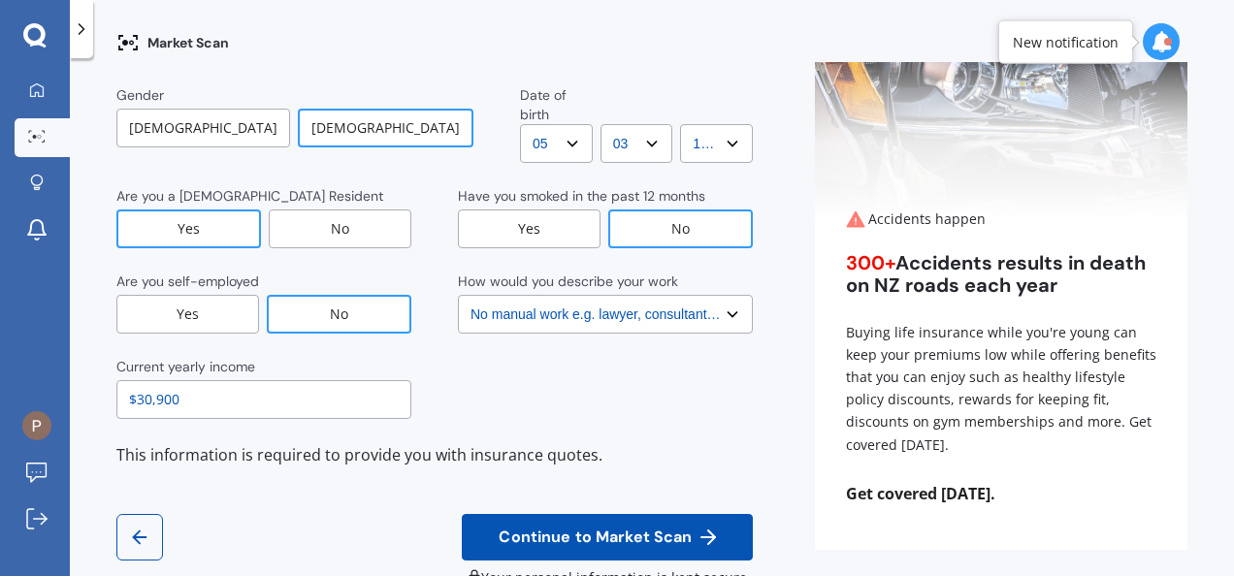
click at [663, 529] on span "Continue to Market Scan" at bounding box center [595, 538] width 201 height 18
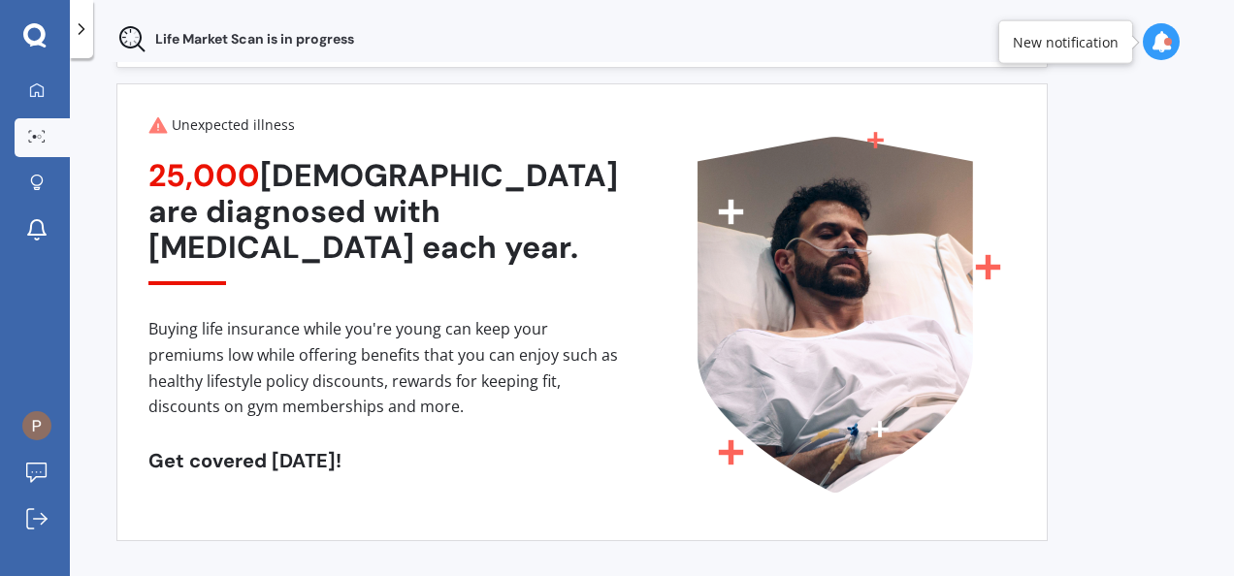
scroll to position [83, 0]
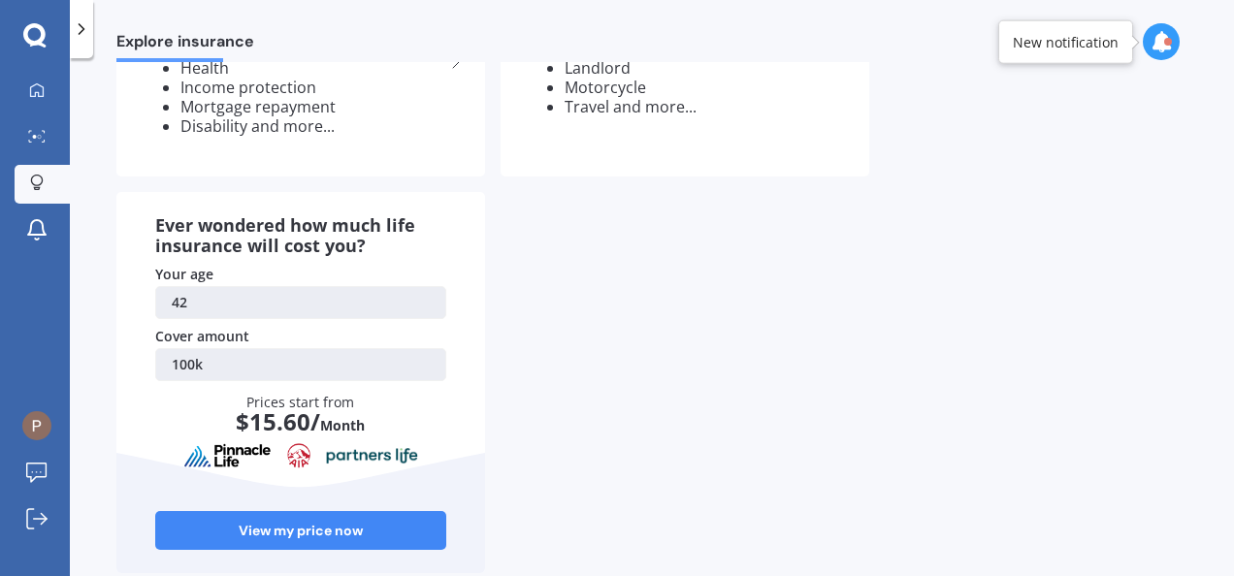
scroll to position [373, 0]
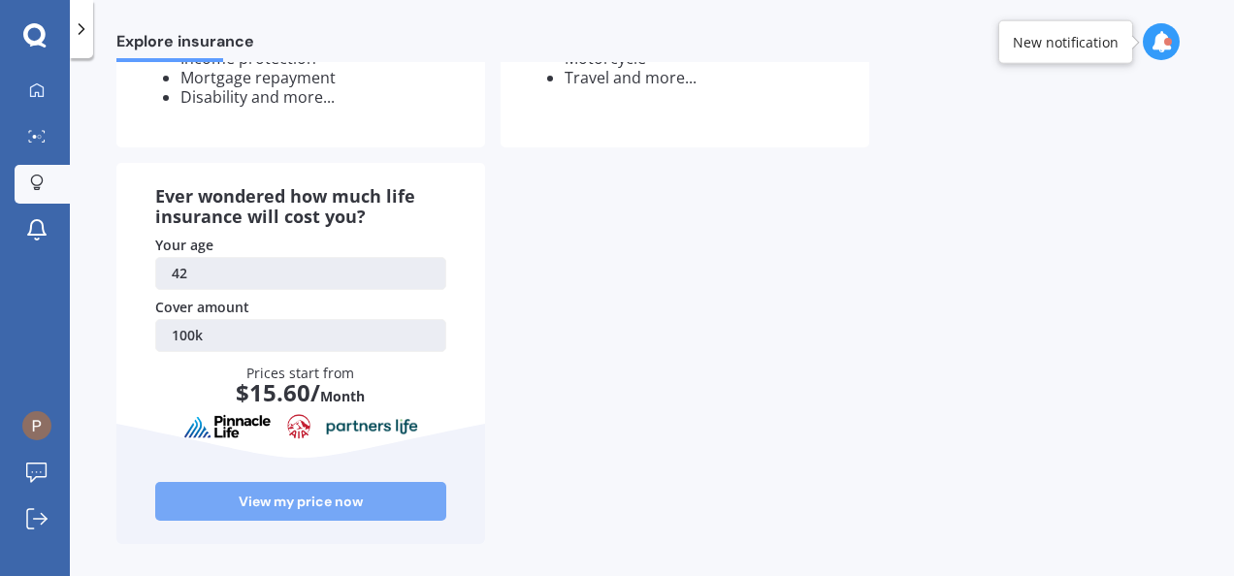
click at [298, 493] on link "View my price now" at bounding box center [300, 501] width 291 height 39
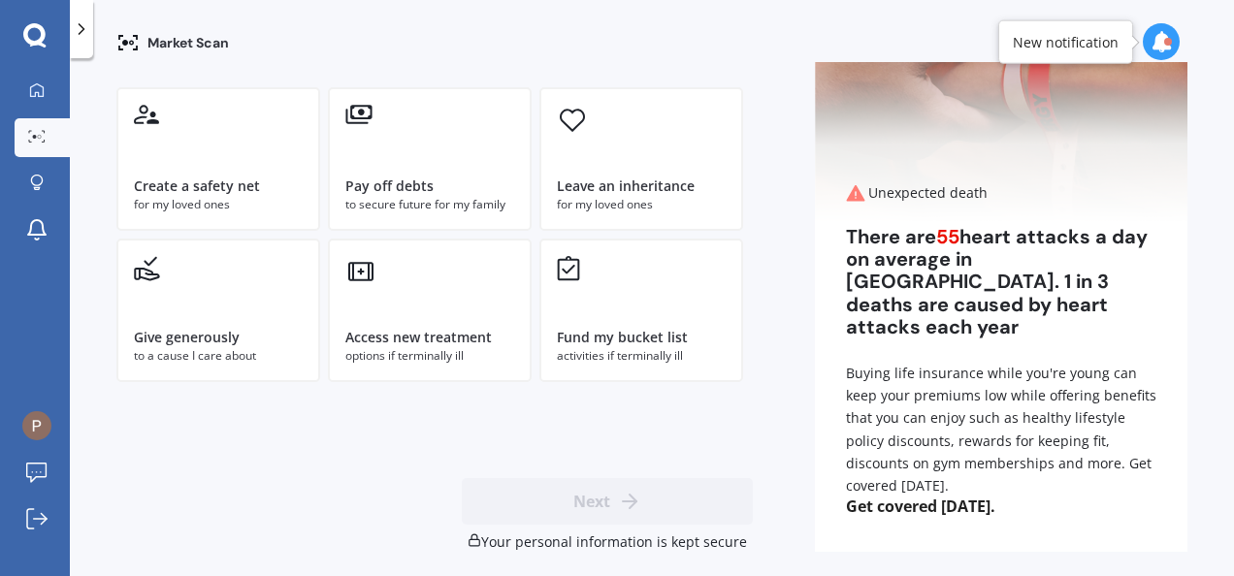
scroll to position [175, 0]
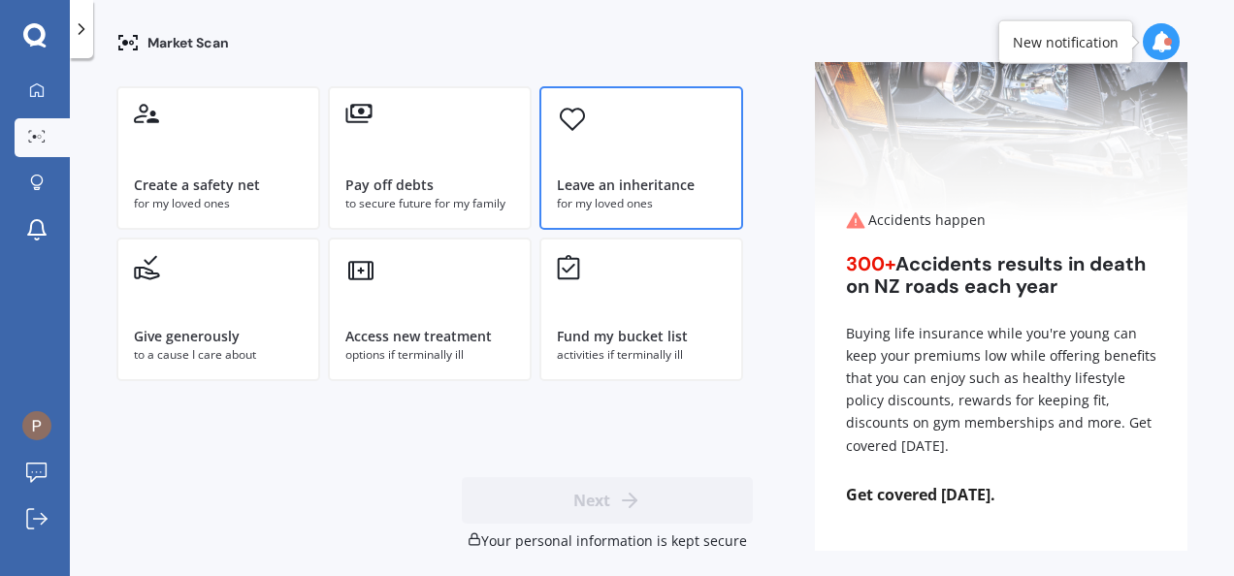
click at [607, 139] on div "Leave an inheritance for my loved ones" at bounding box center [642, 158] width 204 height 144
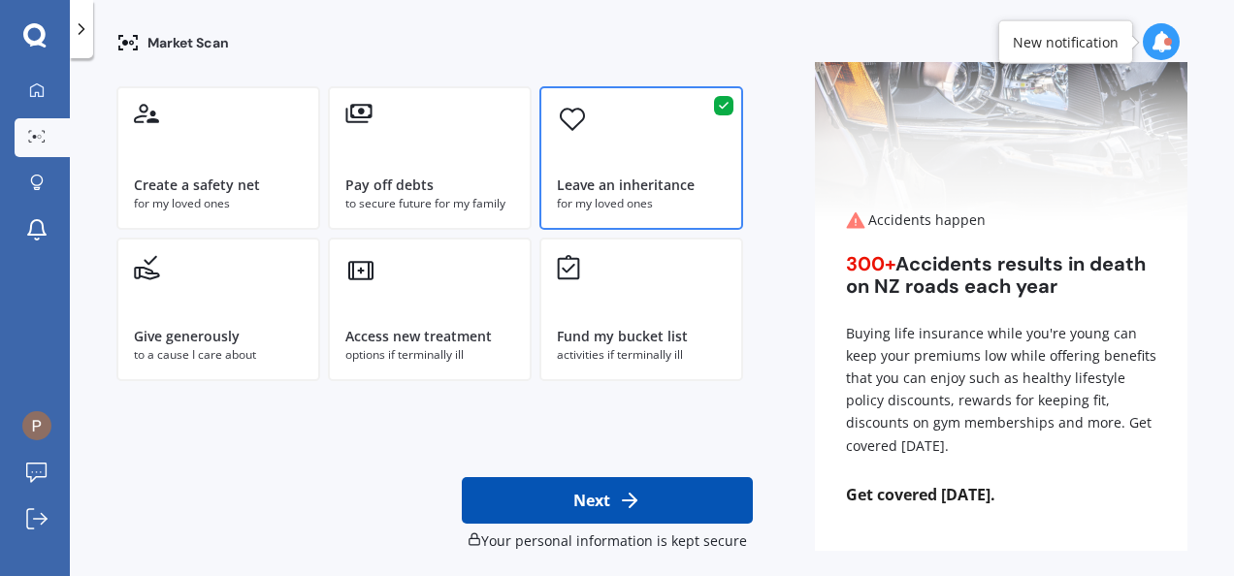
click at [618, 502] on icon at bounding box center [629, 500] width 23 height 23
select select "05"
select select "03"
select select "1983"
select select "No manual work e.g. lawyer, consultant, engineer"
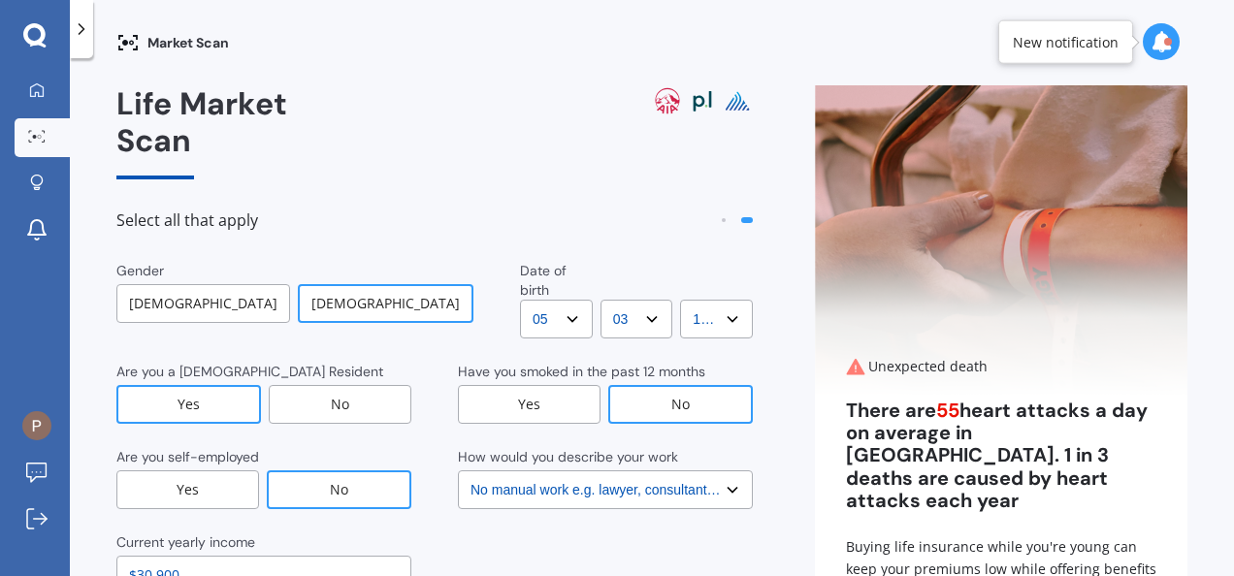
scroll to position [184, 0]
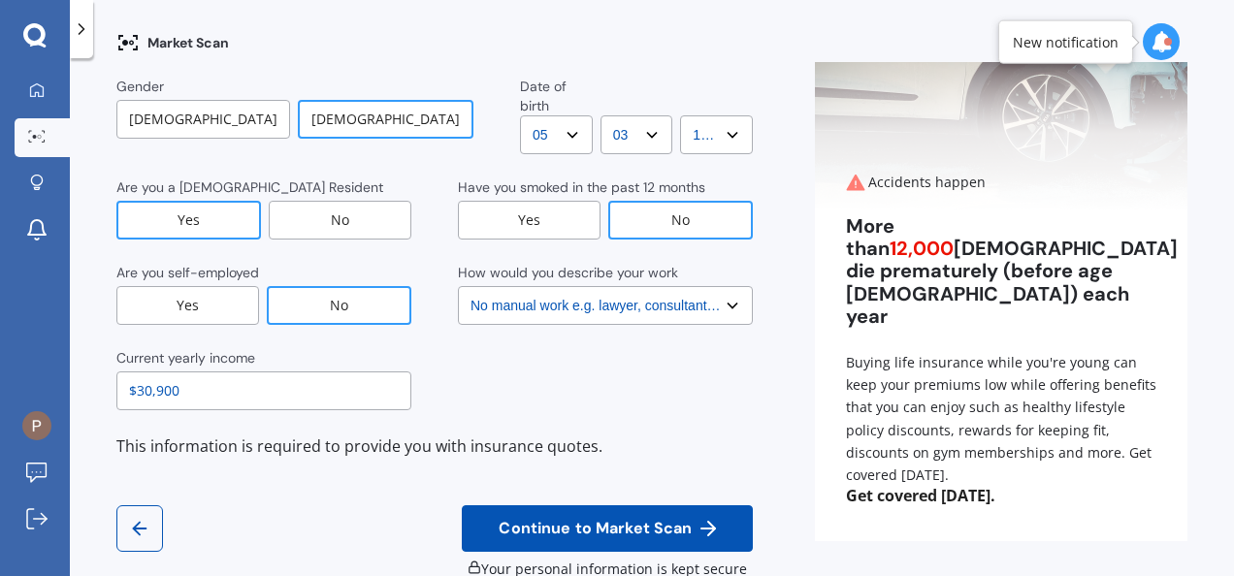
click at [640, 520] on span "Continue to Market Scan" at bounding box center [595, 529] width 201 height 18
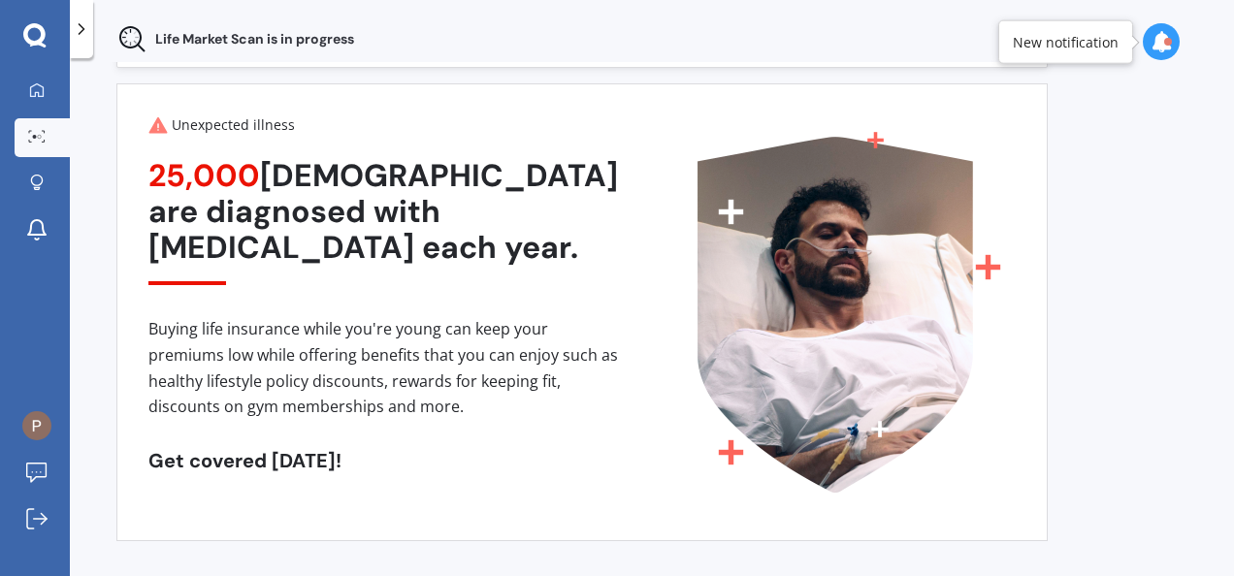
scroll to position [83, 0]
drag, startPoint x: 1215, startPoint y: 326, endPoint x: 1233, endPoint y: 424, distance: 99.7
click at [1233, 424] on html "My Dashboard Market Scan Explore insurance Notifications [PERSON_NAME] Submit f…" at bounding box center [617, 288] width 1234 height 576
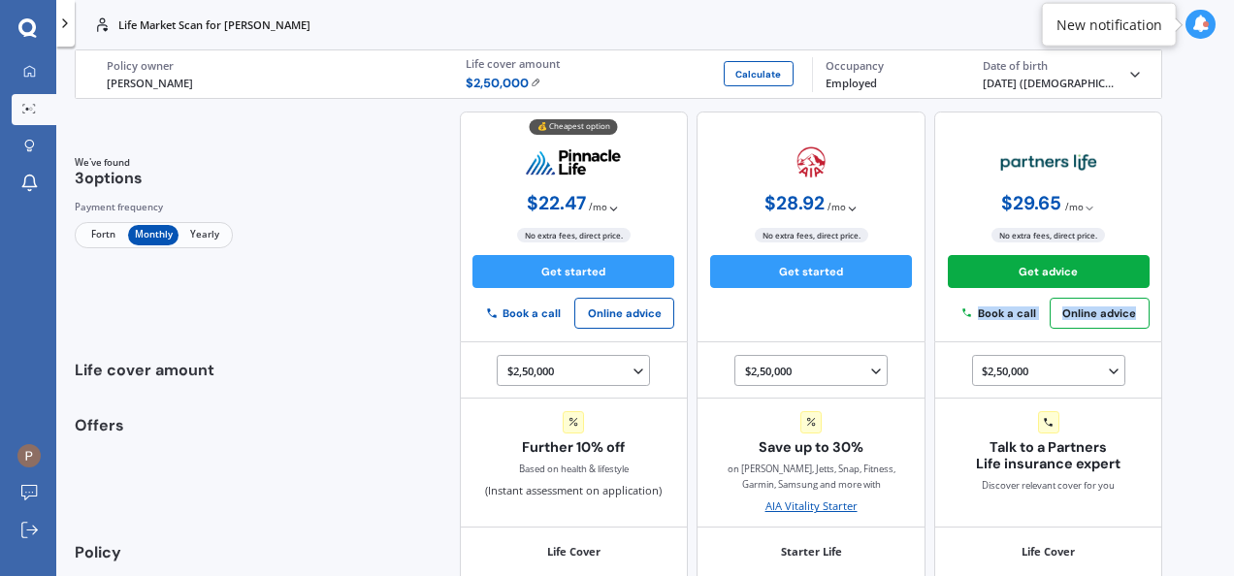
click at [1166, 289] on div "Life Market Scan for [PERSON_NAME] Life [PERSON_NAME] Policy owner $ 2,50,000 C…" at bounding box center [615, 314] width 1118 height 530
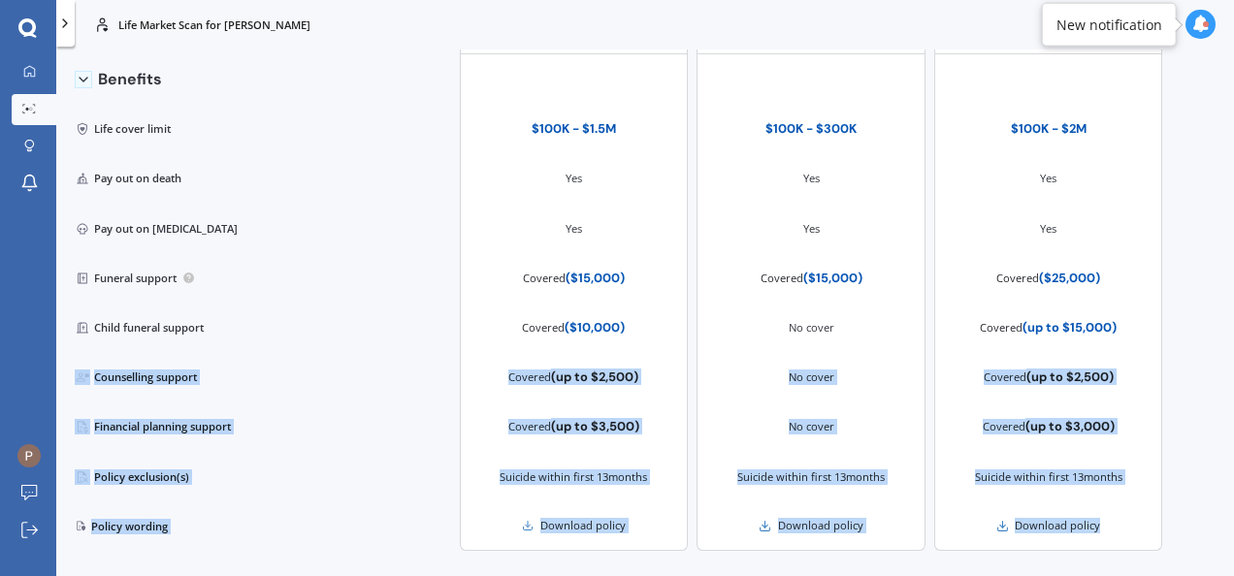
scroll to position [685, 0]
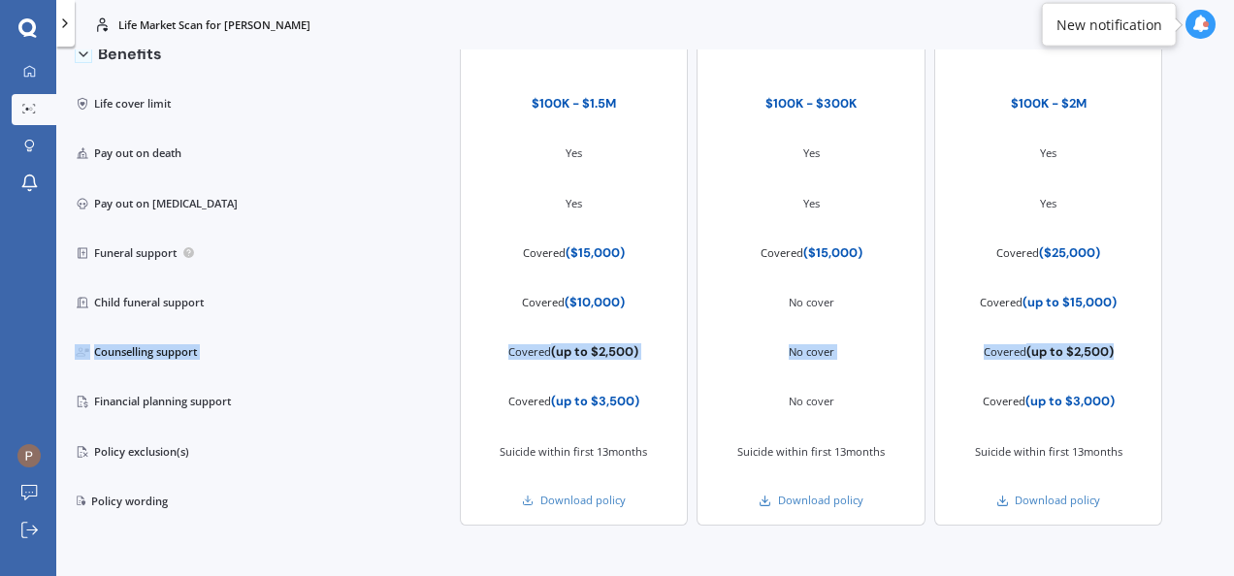
drag, startPoint x: 1163, startPoint y: 467, endPoint x: 1176, endPoint y: 368, distance: 99.9
click at [1176, 368] on div "Life Market Scan for [PERSON_NAME] Life Market Scan for [PERSON_NAME] Life [PER…" at bounding box center [645, 288] width 1178 height 576
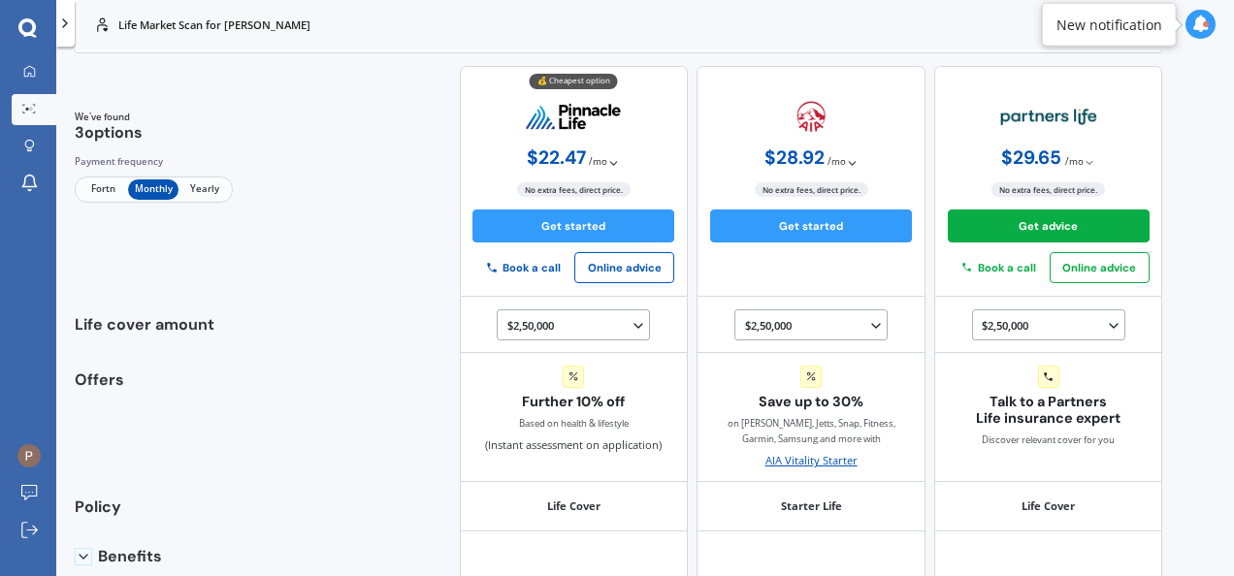
scroll to position [0, 0]
